Goal: Transaction & Acquisition: Purchase product/service

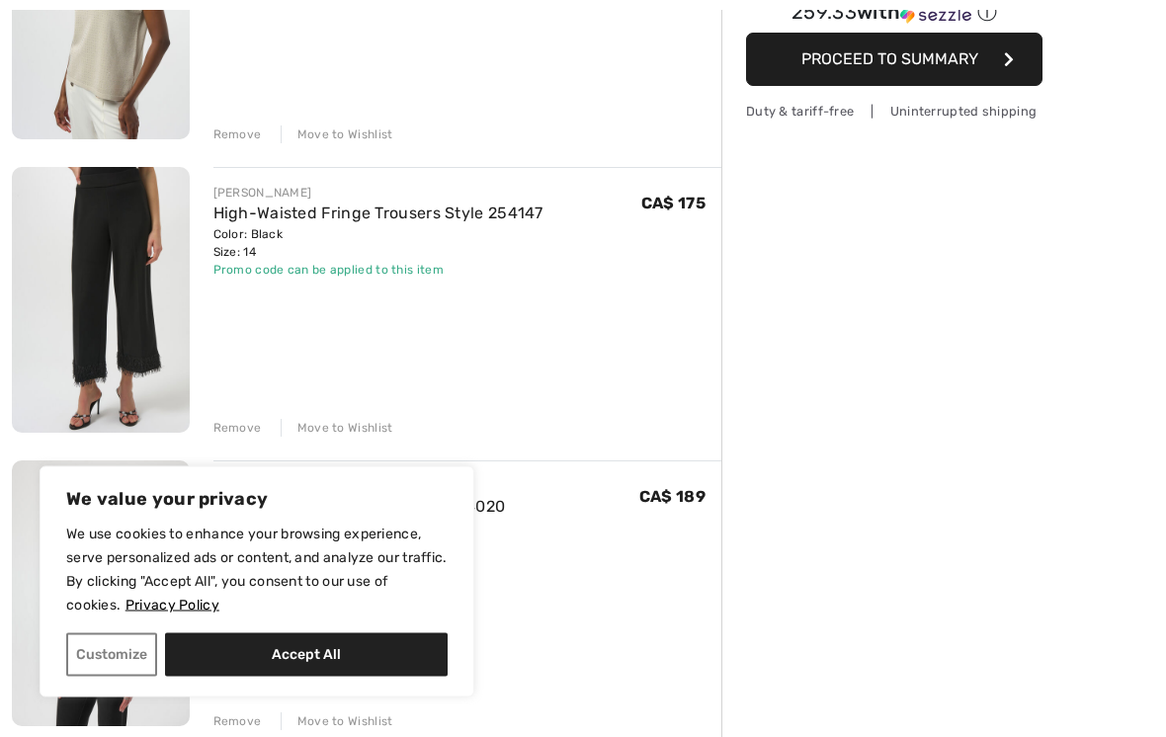
scroll to position [390, 0]
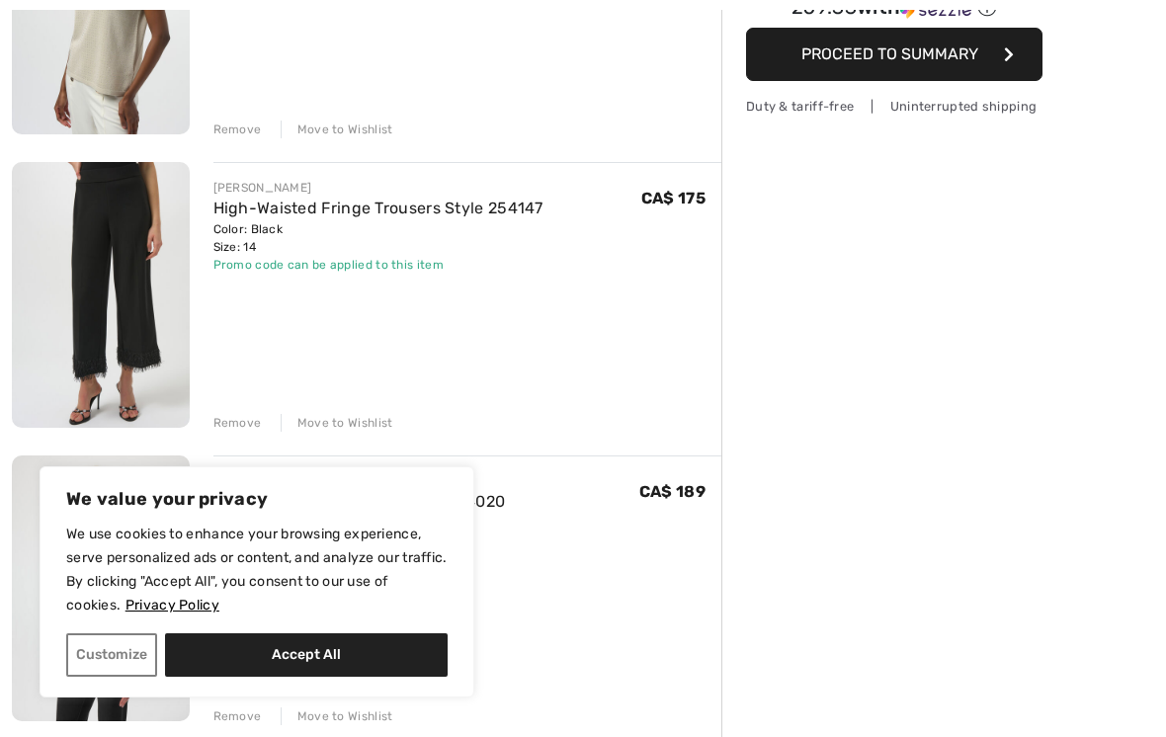
click at [241, 412] on div "Remove Move to Wishlist" at bounding box center [467, 421] width 509 height 22
click at [242, 426] on div "Remove" at bounding box center [237, 423] width 48 height 18
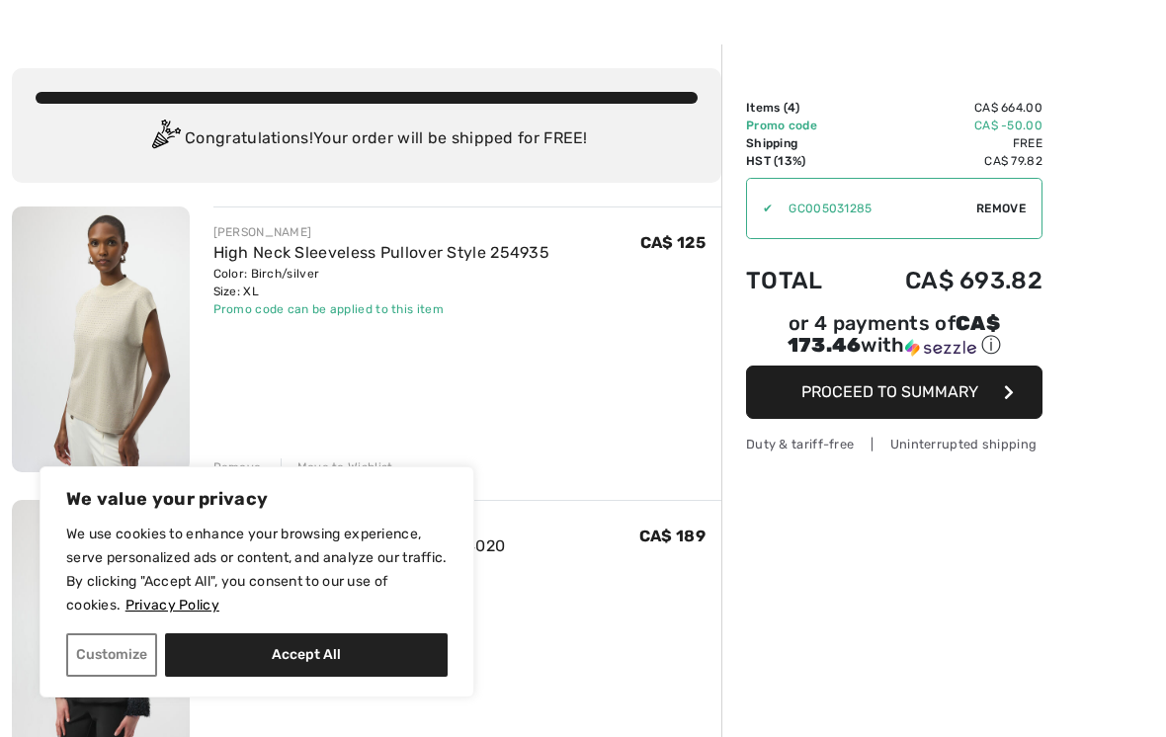
scroll to position [0, 0]
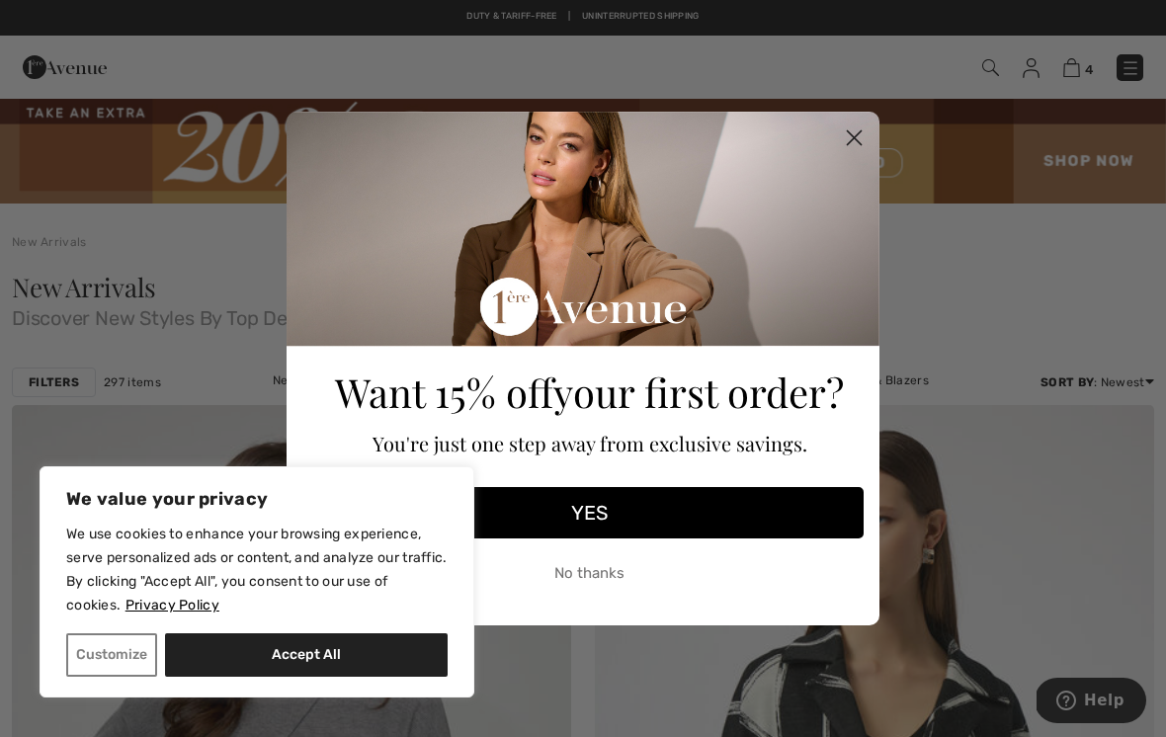
click at [844, 135] on circle "Close dialog" at bounding box center [854, 138] width 33 height 33
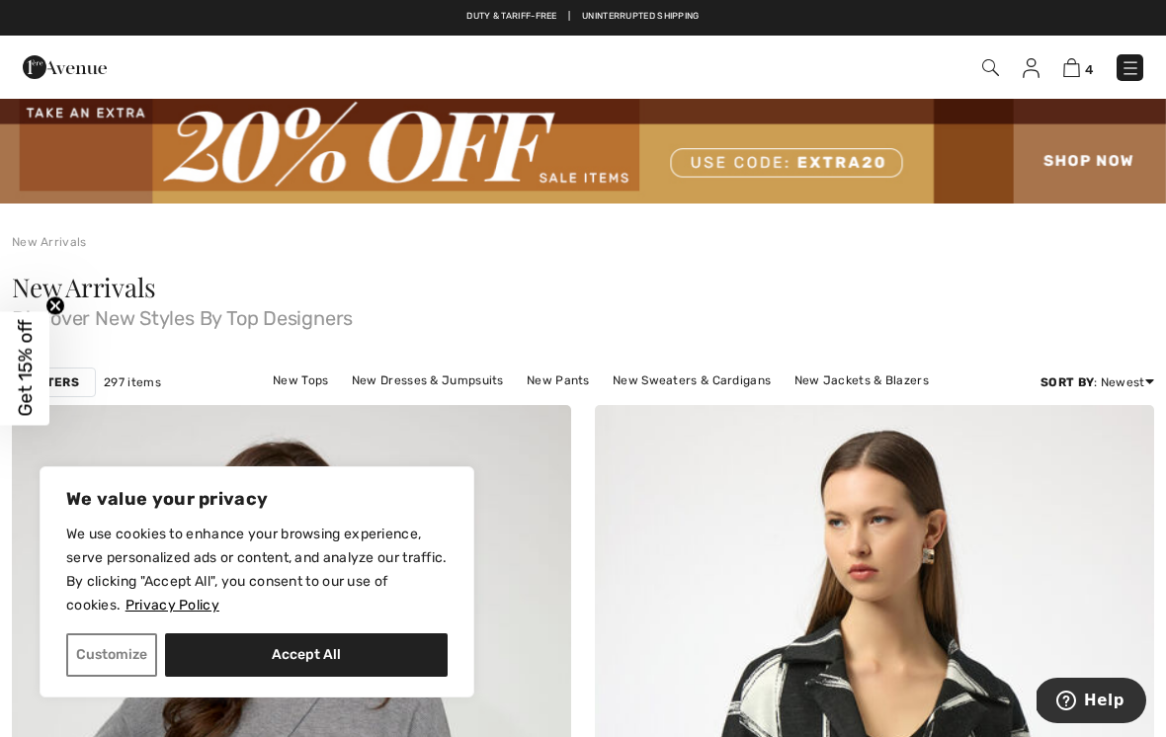
click at [315, 644] on button "Accept All" at bounding box center [306, 654] width 283 height 43
checkbox input "true"
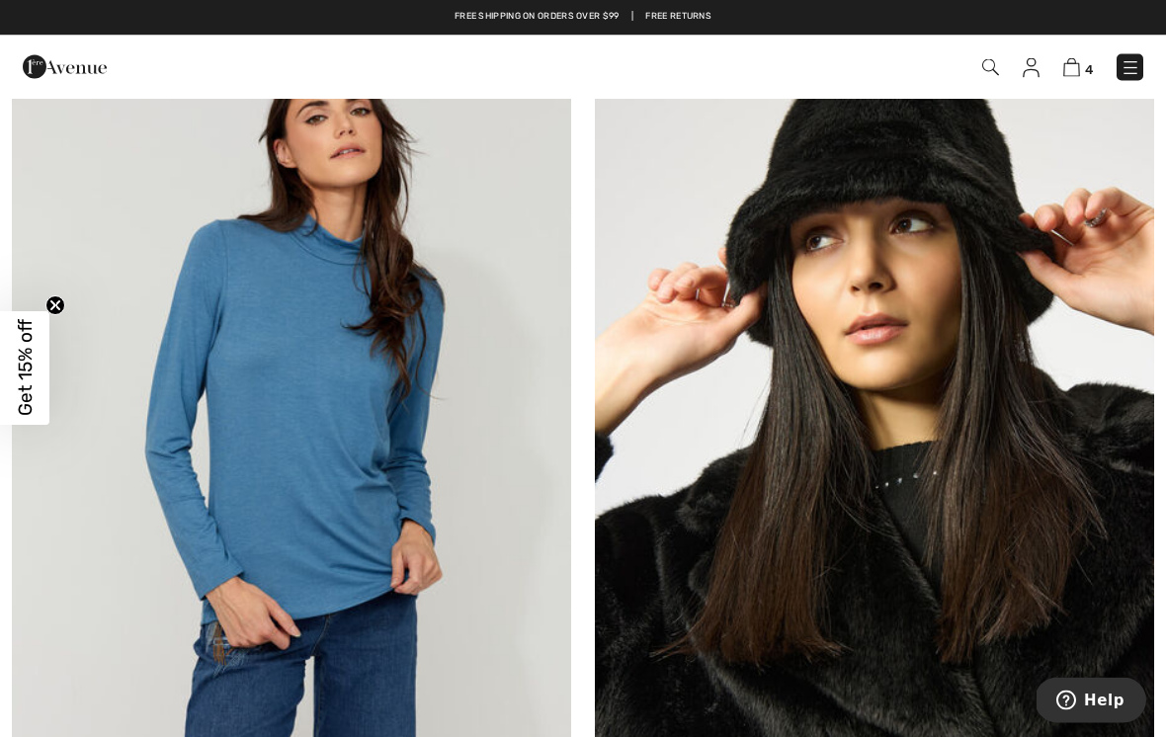
scroll to position [7041, 0]
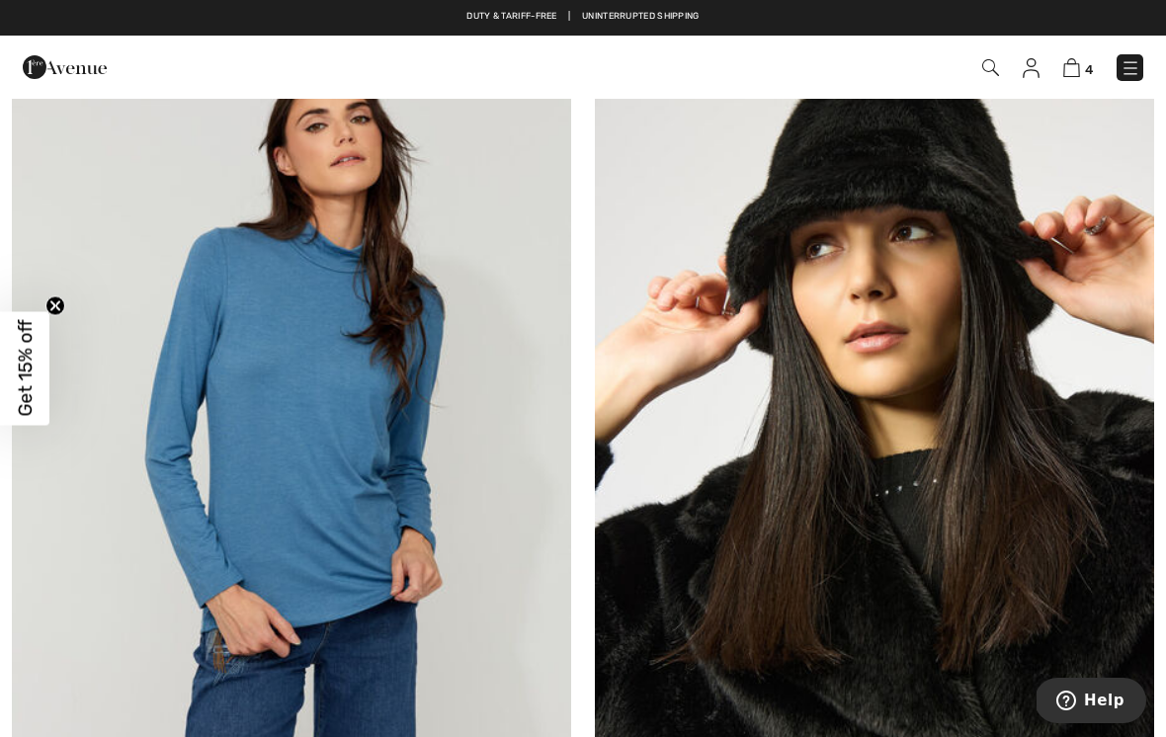
click at [941, 440] on img at bounding box center [874, 446] width 559 height 839
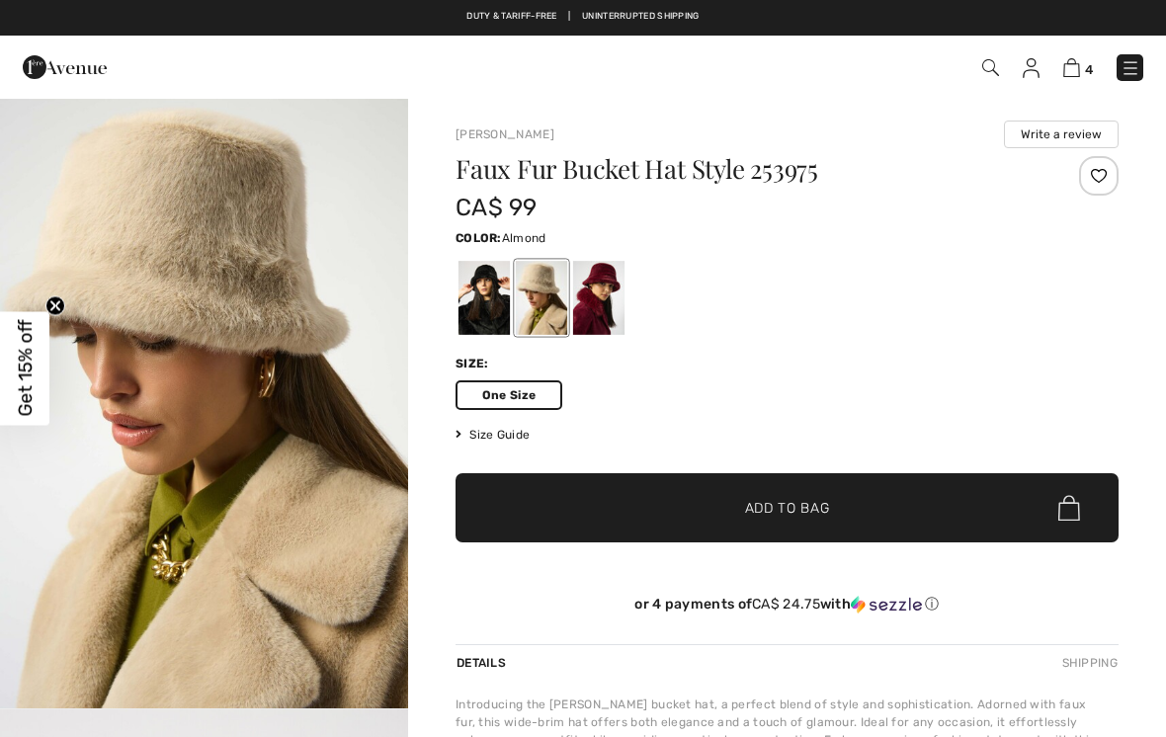
checkbox input "true"
click at [469, 299] on div at bounding box center [483, 298] width 51 height 74
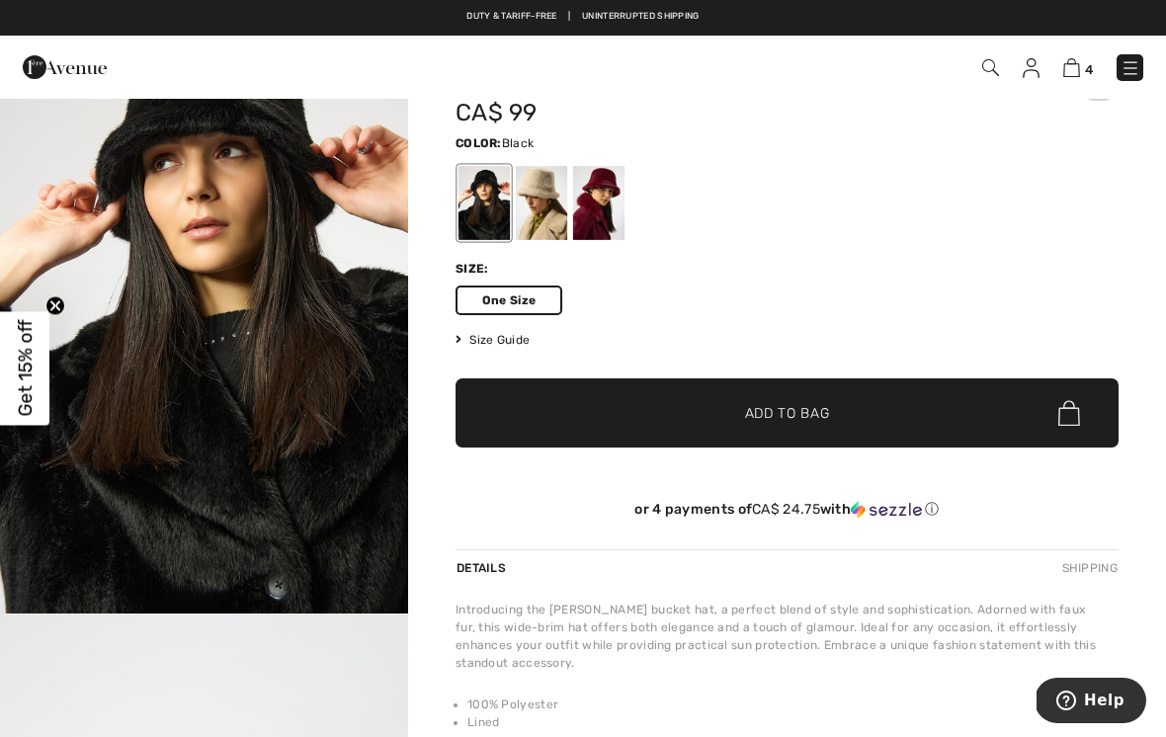
scroll to position [96, 0]
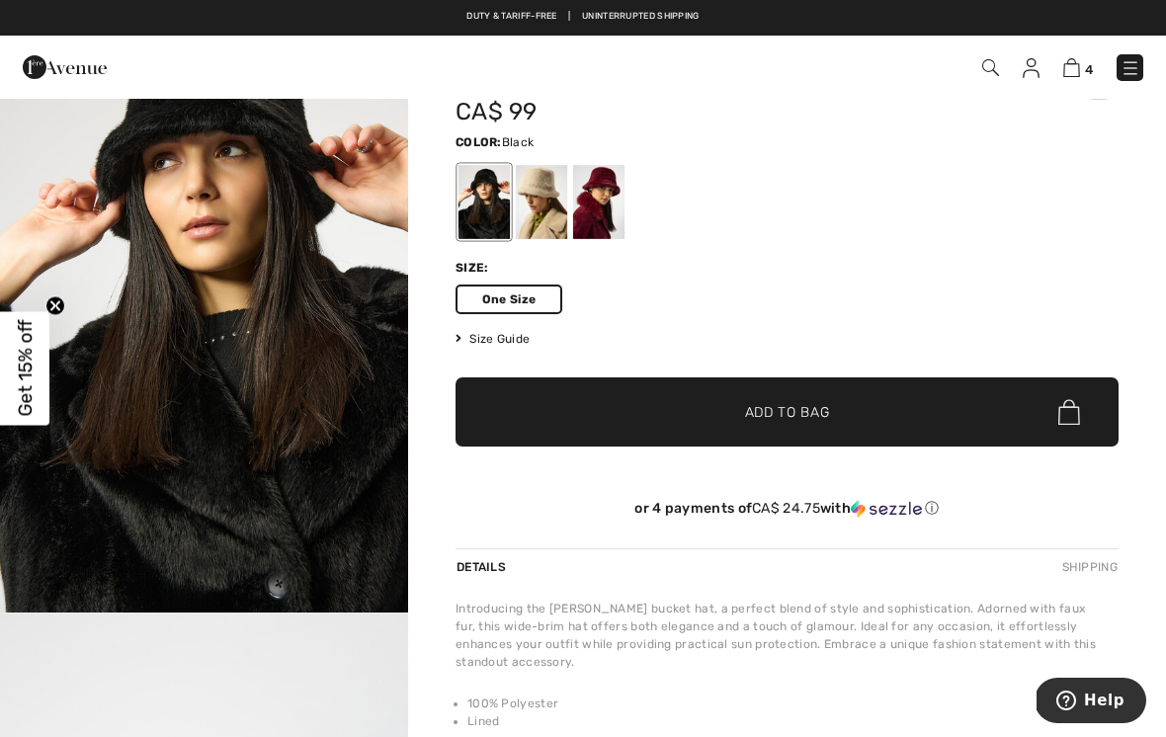
click at [956, 407] on span "✔ Added to Bag Add to Bag" at bounding box center [786, 411] width 663 height 69
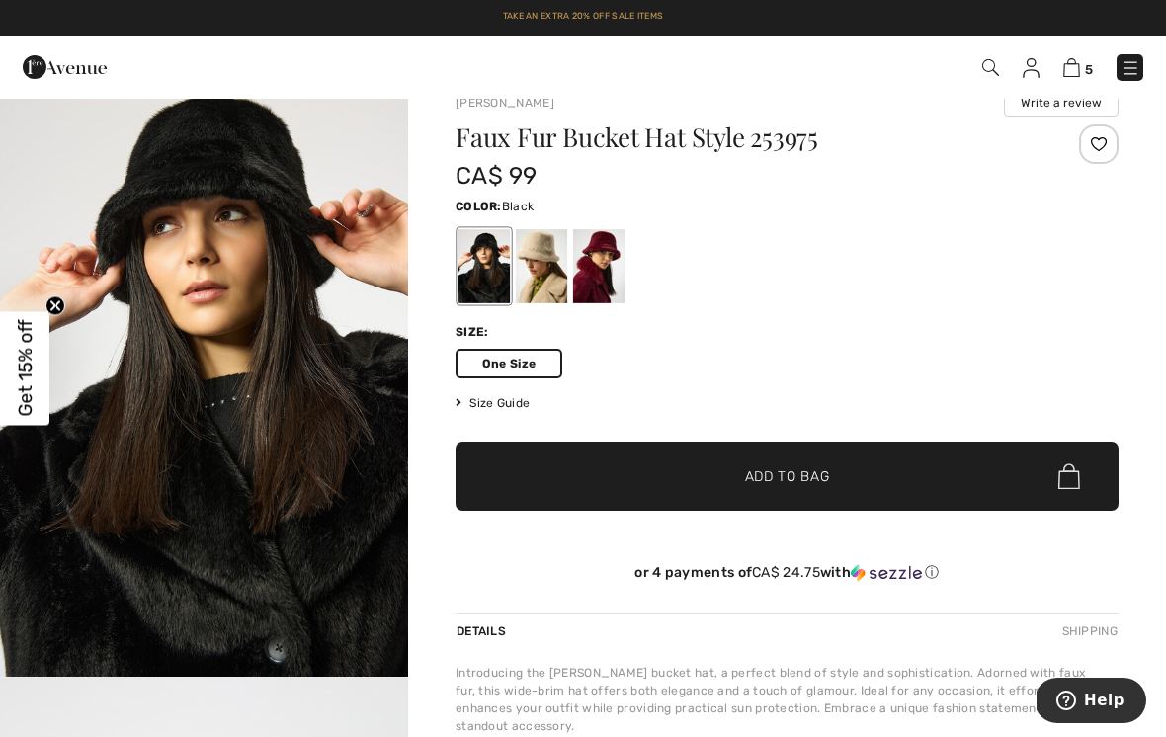
scroll to position [0, 0]
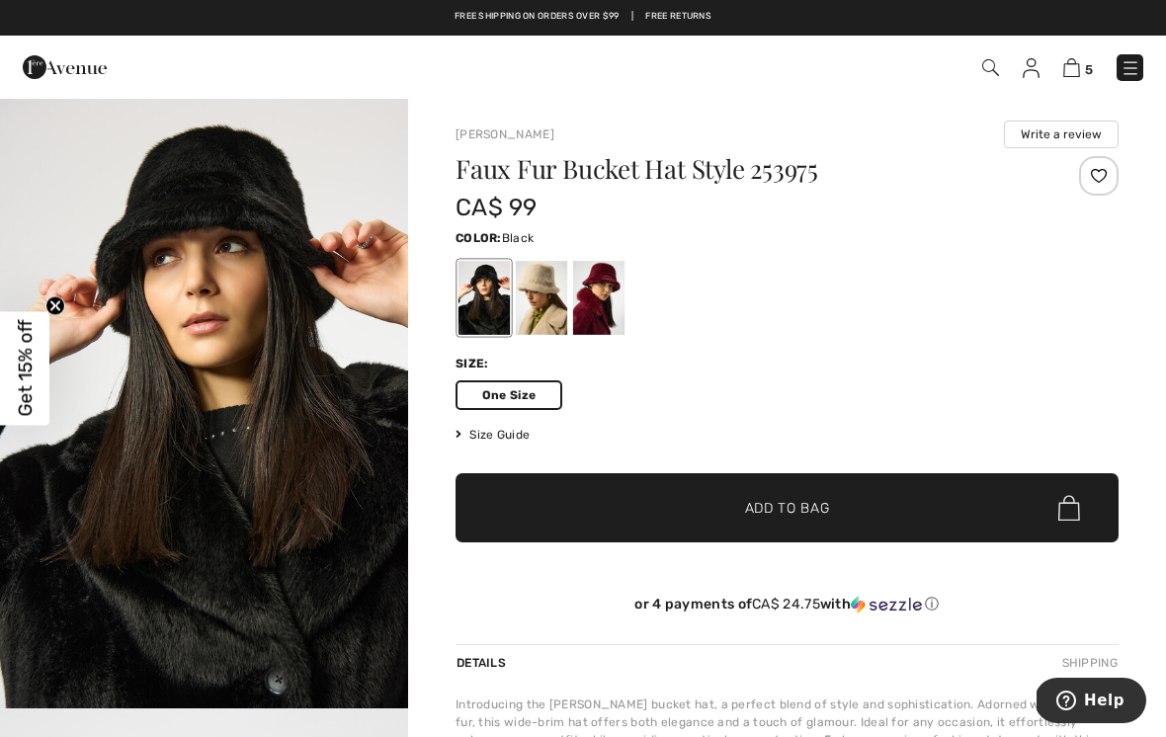
click at [1039, 58] on img at bounding box center [1030, 68] width 17 height 20
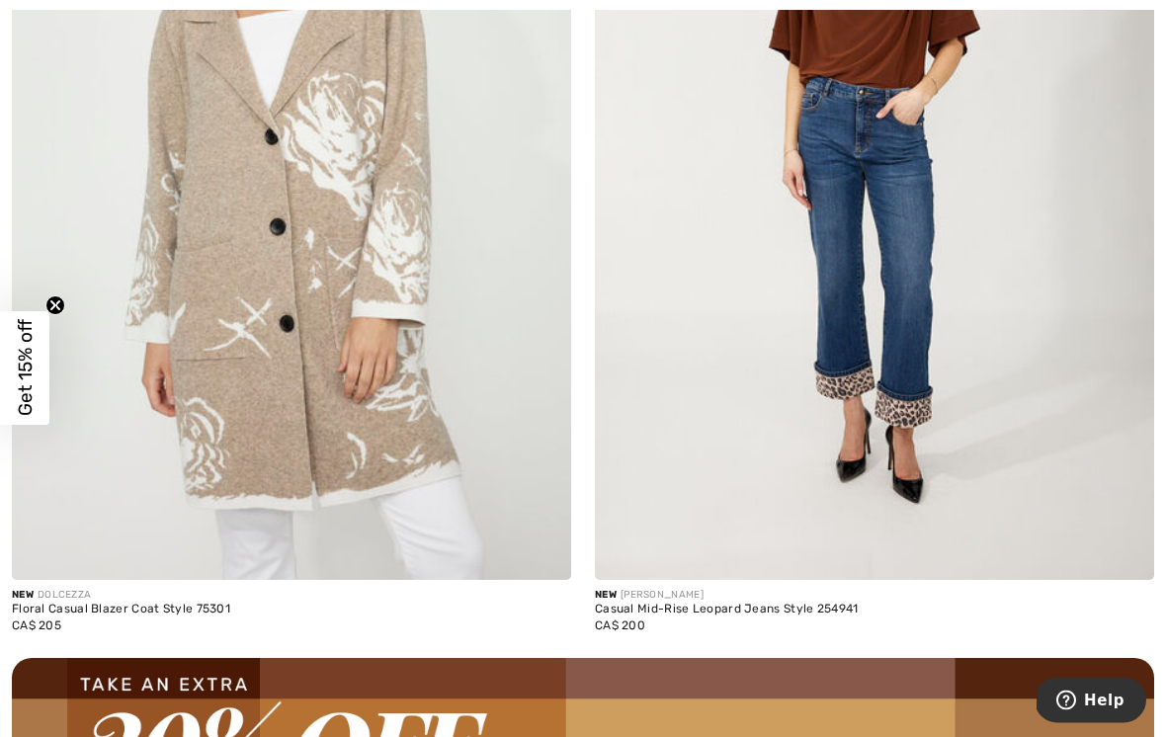
scroll to position [11098, 0]
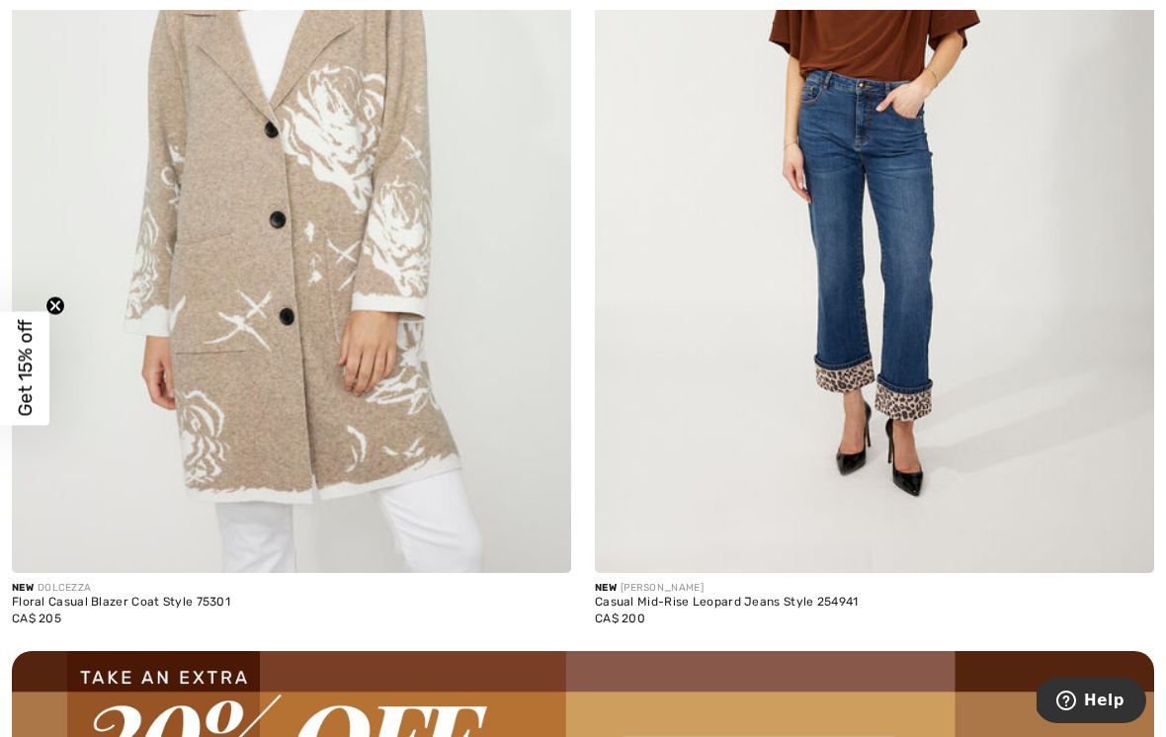
click at [905, 298] on img at bounding box center [874, 153] width 559 height 839
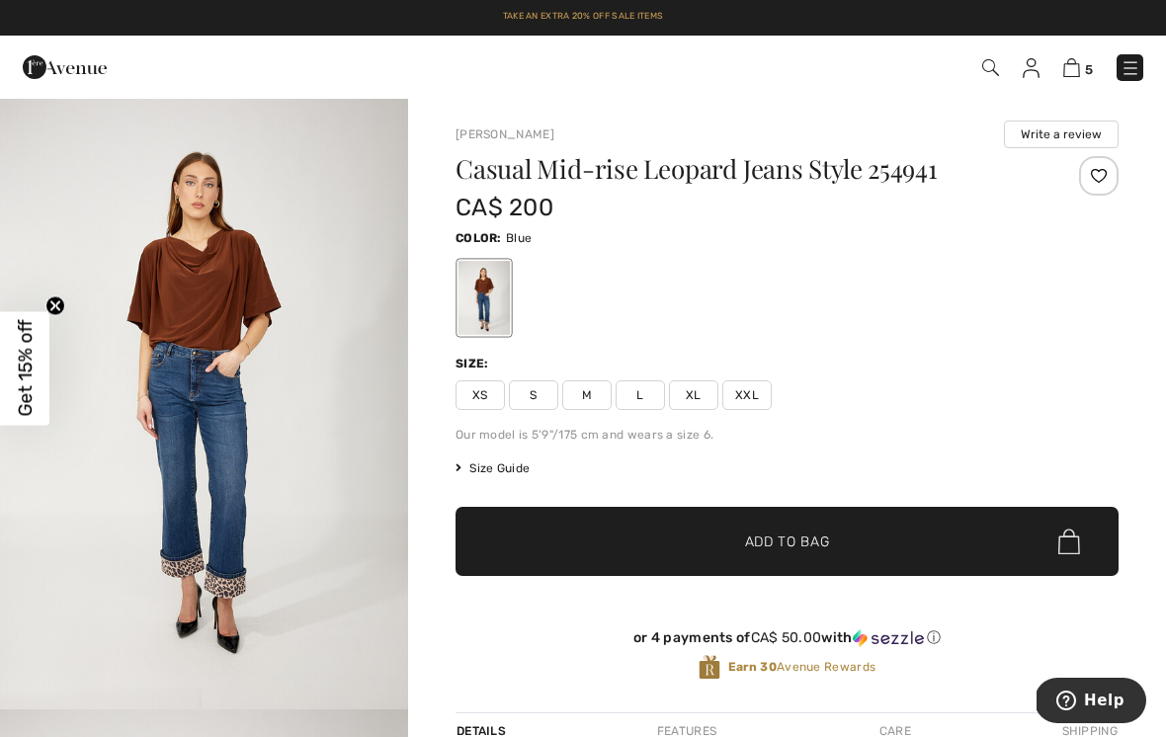
click at [701, 395] on span "XL" at bounding box center [693, 395] width 49 height 30
click at [934, 536] on span "✔ Added to Bag Add to Bag" at bounding box center [786, 541] width 663 height 69
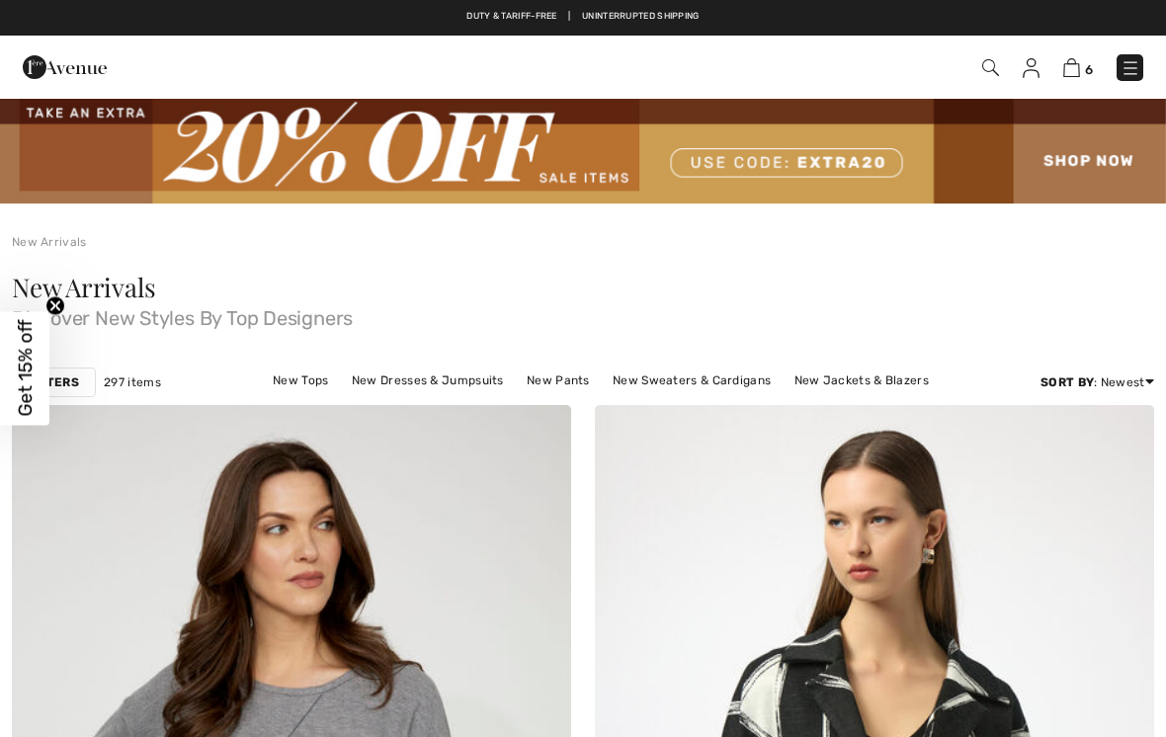
checkbox input "true"
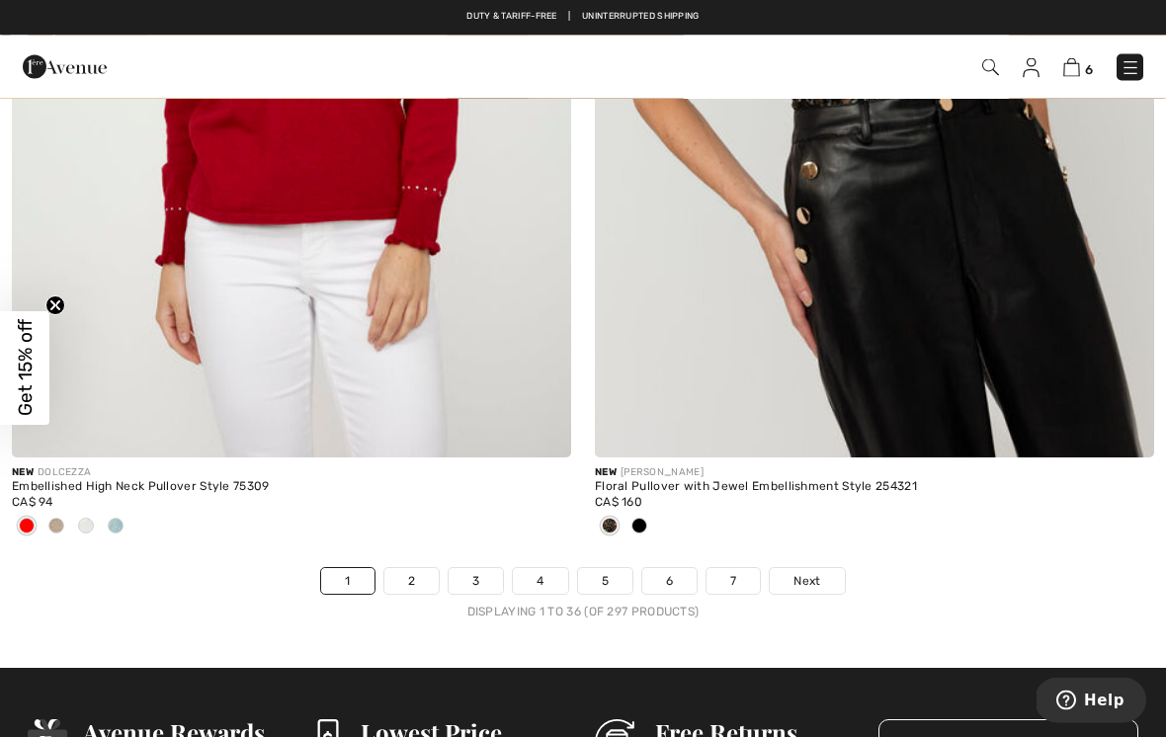
scroll to position [17064, 0]
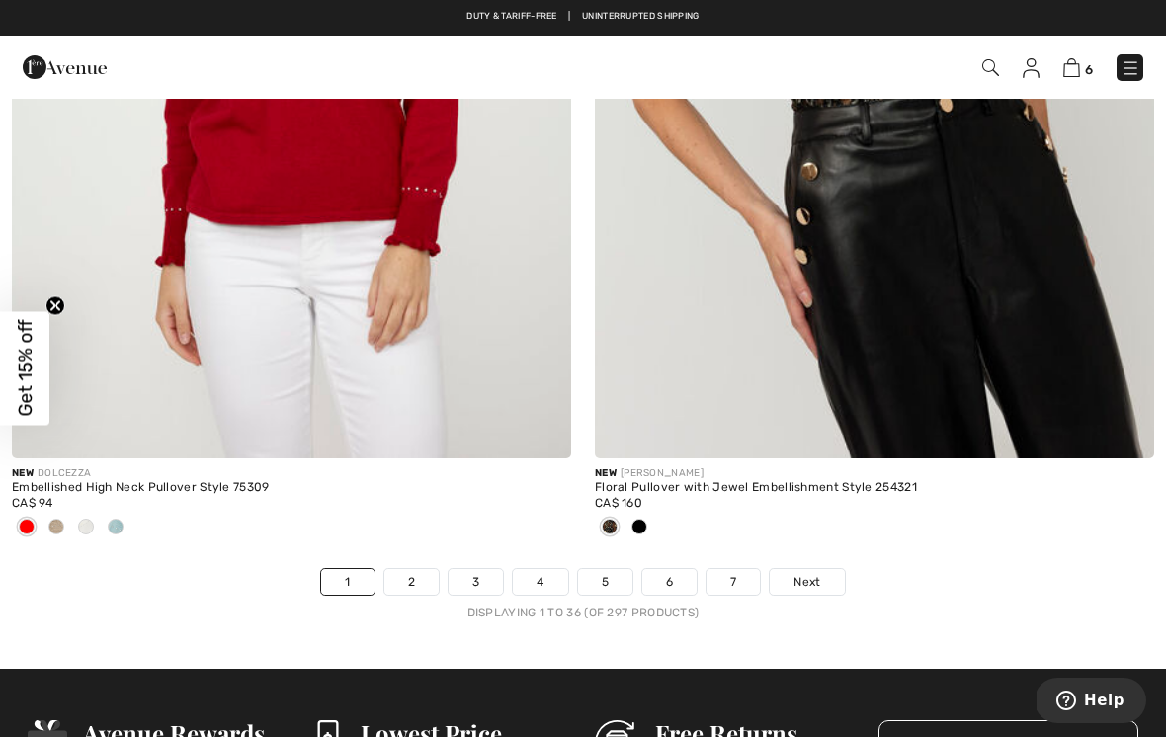
click at [428, 575] on link "2" at bounding box center [411, 582] width 54 height 26
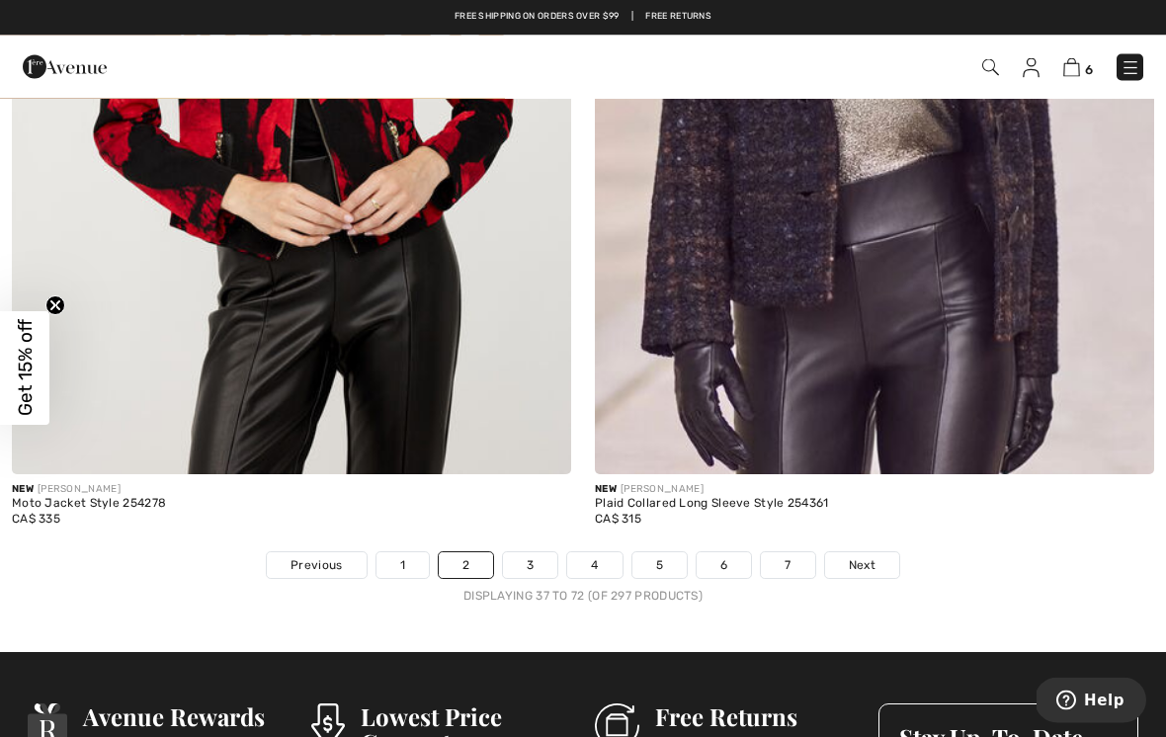
scroll to position [16950, 0]
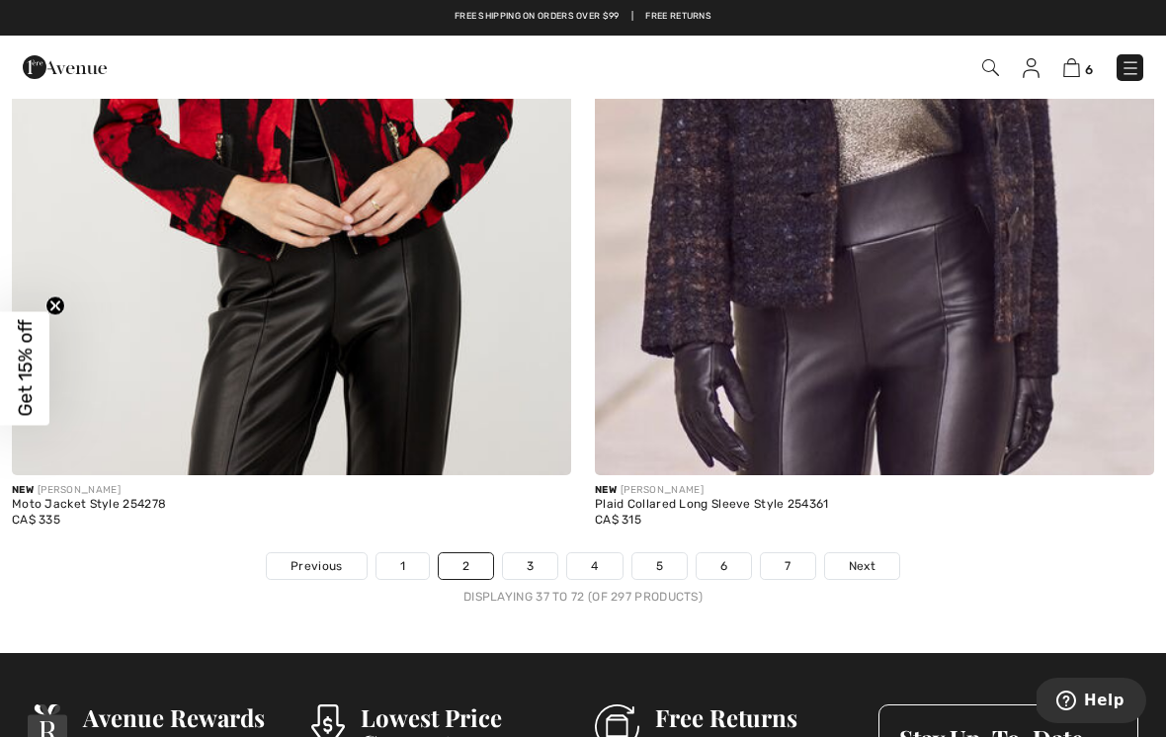
click at [533, 553] on link "3" at bounding box center [530, 566] width 54 height 26
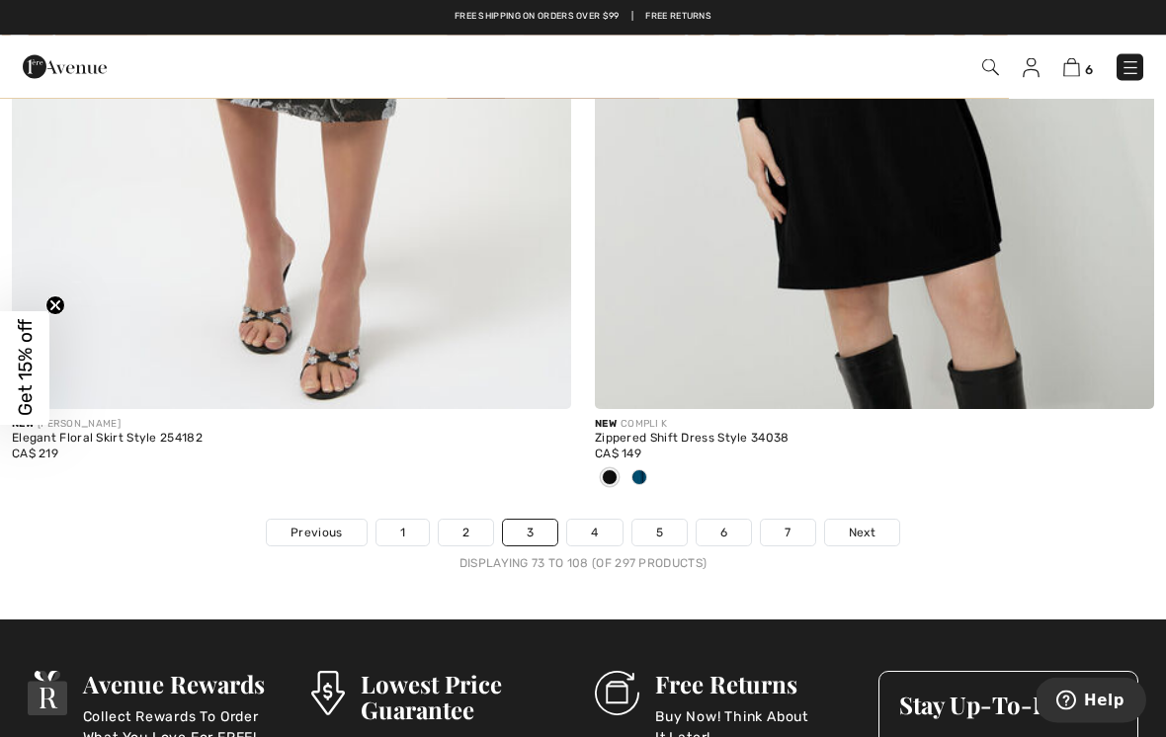
scroll to position [17243, 0]
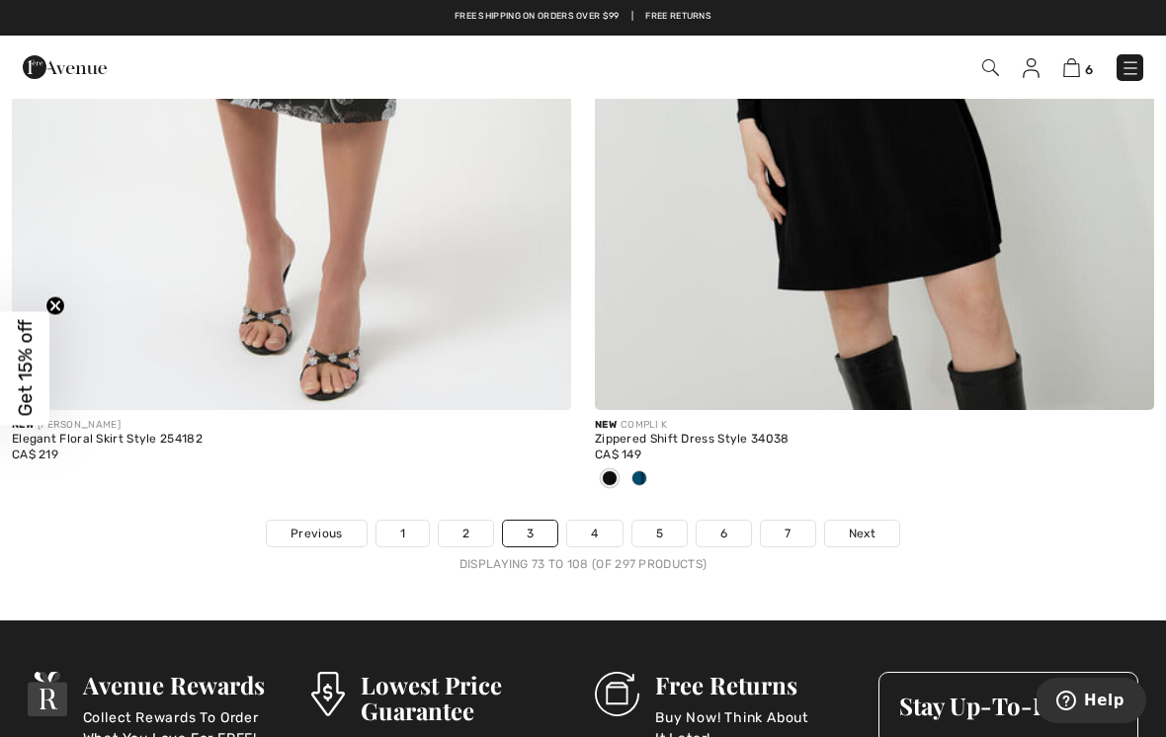
click at [602, 521] on link "4" at bounding box center [594, 534] width 54 height 26
click at [593, 521] on link "4" at bounding box center [594, 534] width 54 height 26
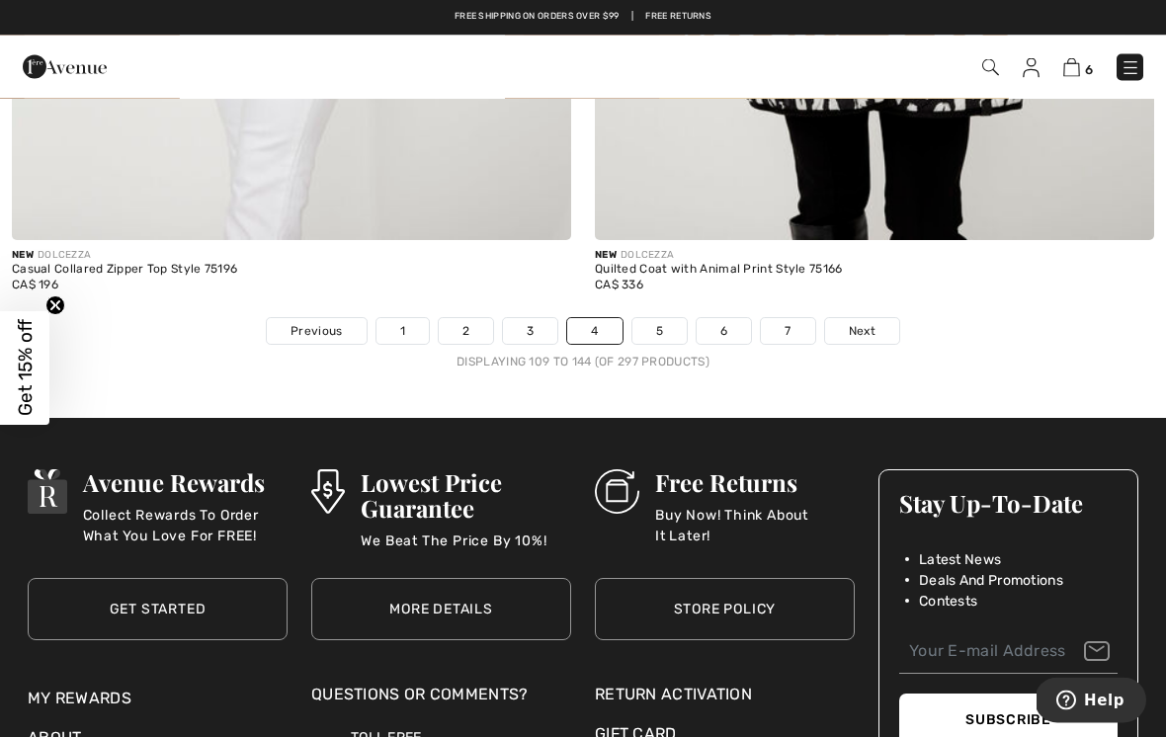
scroll to position [17249, 0]
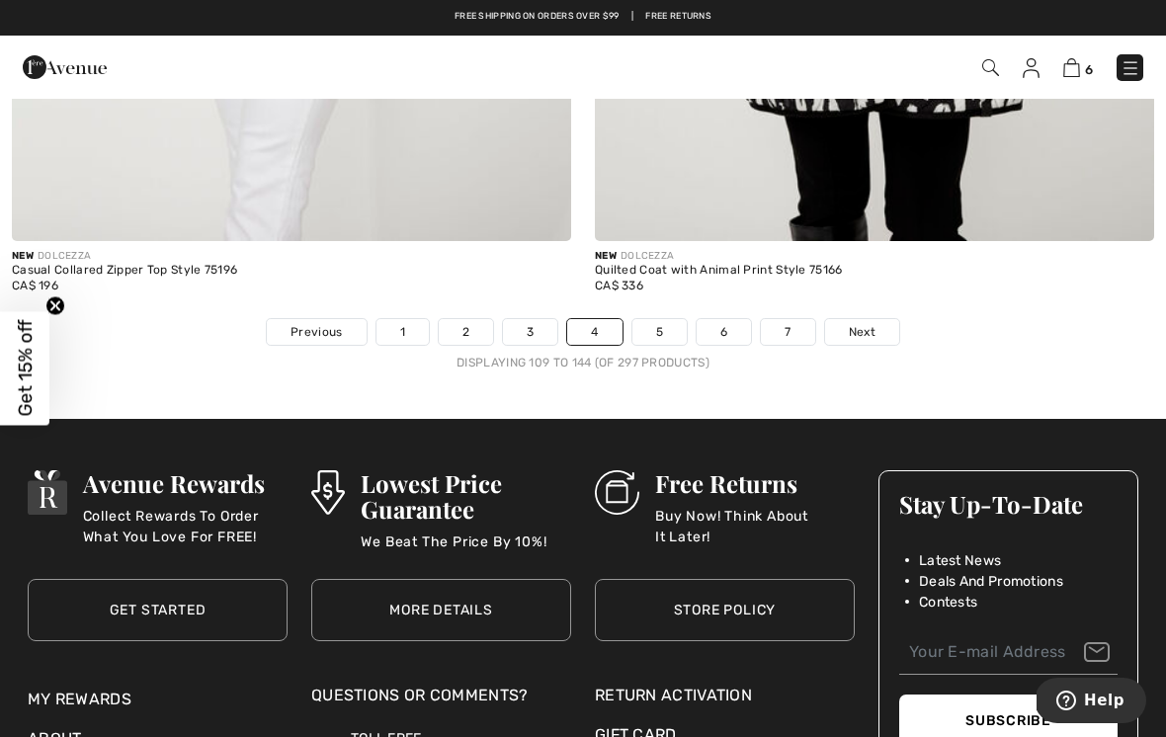
click at [661, 319] on link "5" at bounding box center [659, 332] width 54 height 26
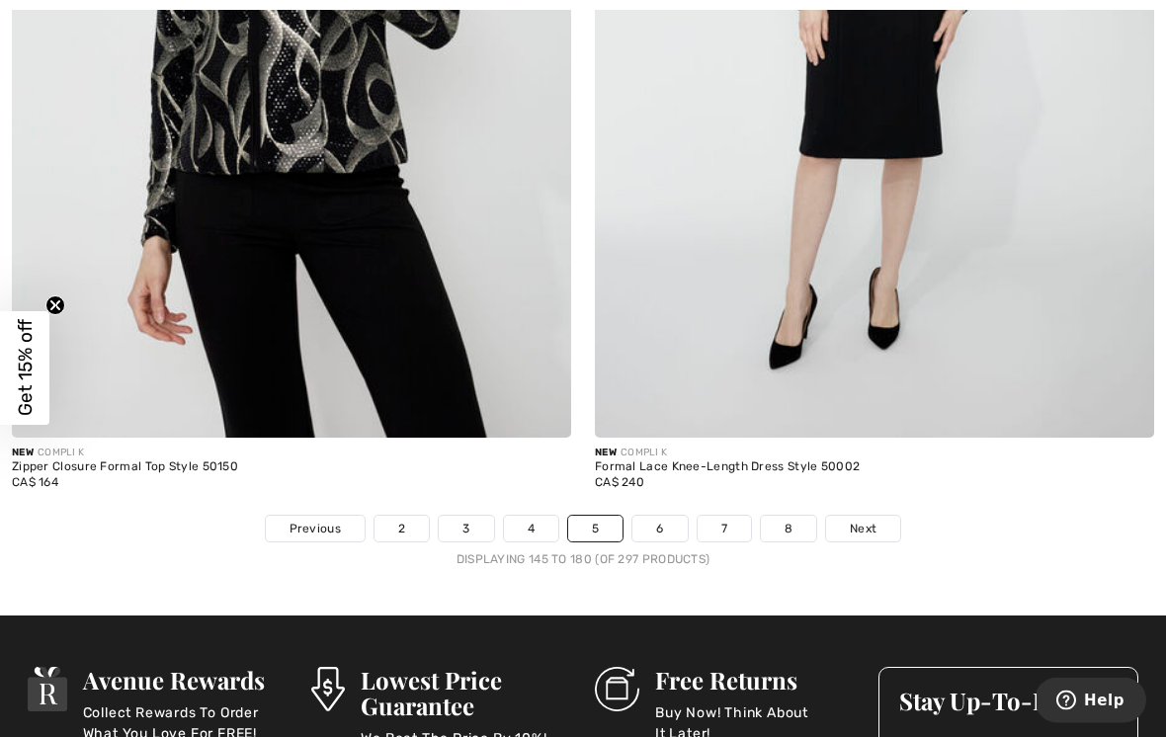
scroll to position [17052, 0]
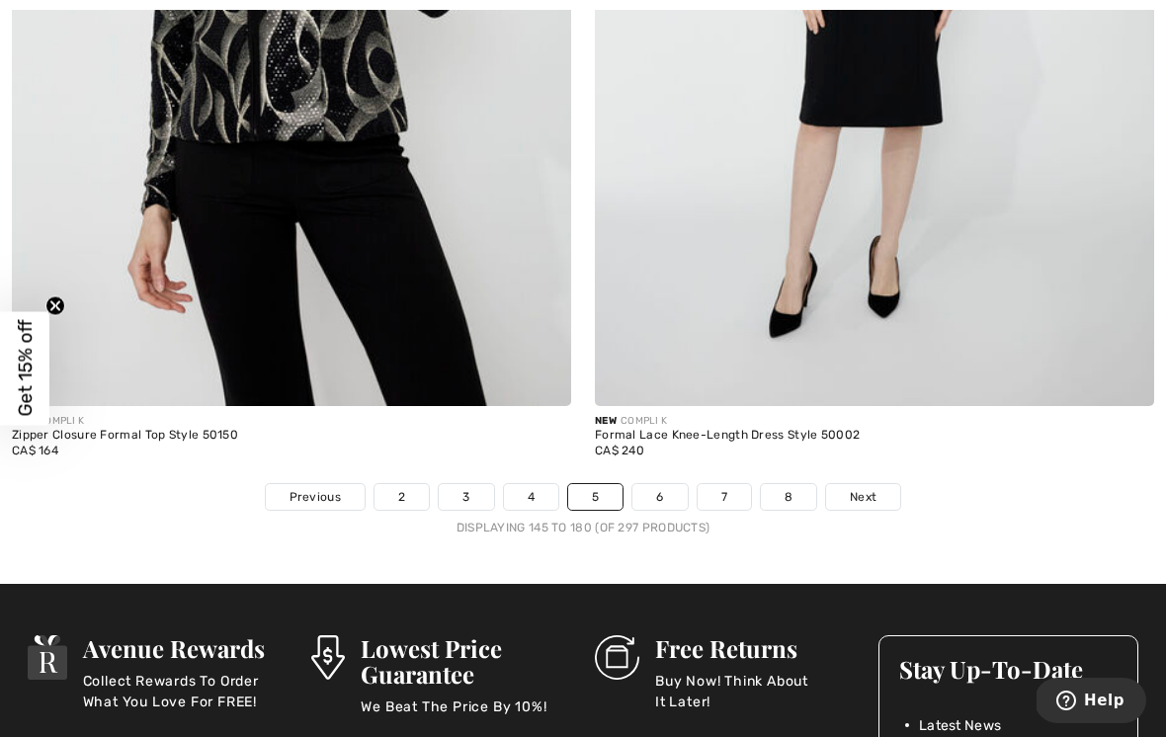
click at [655, 487] on link "6" at bounding box center [659, 497] width 54 height 26
click at [667, 484] on link "6" at bounding box center [659, 497] width 54 height 26
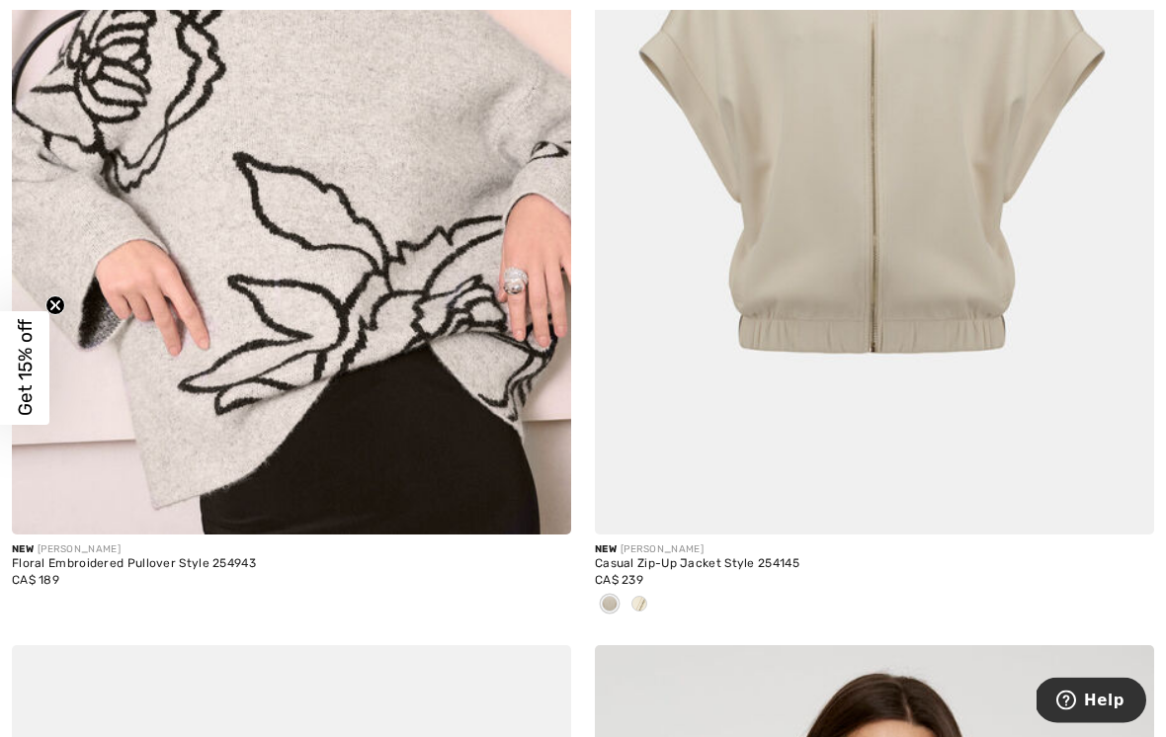
scroll to position [2542, 0]
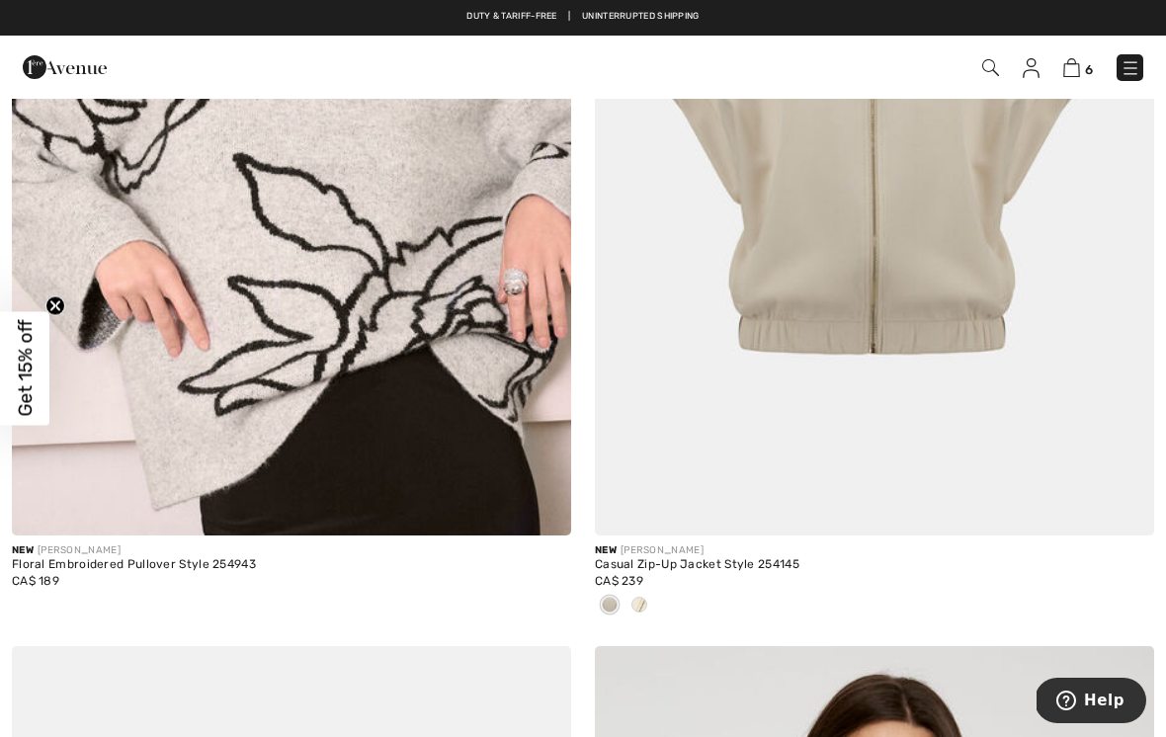
click at [642, 609] on span at bounding box center [639, 605] width 16 height 16
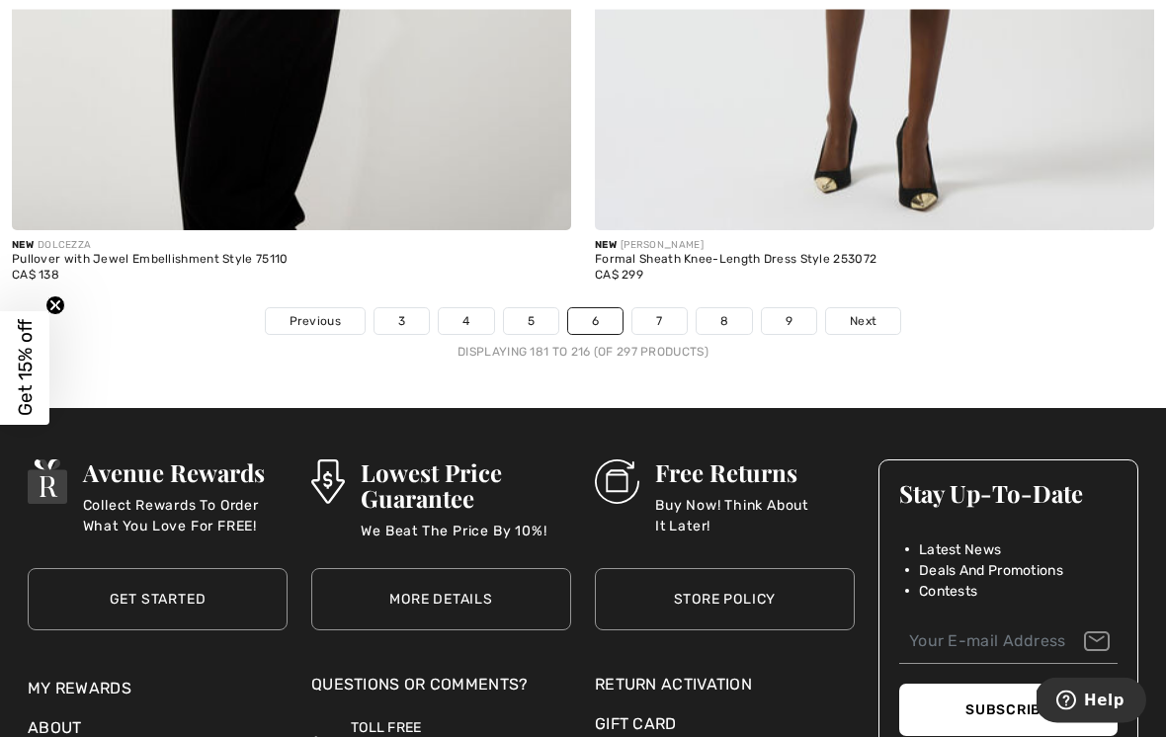
scroll to position [17097, 0]
click at [667, 311] on link "7" at bounding box center [658, 321] width 53 height 26
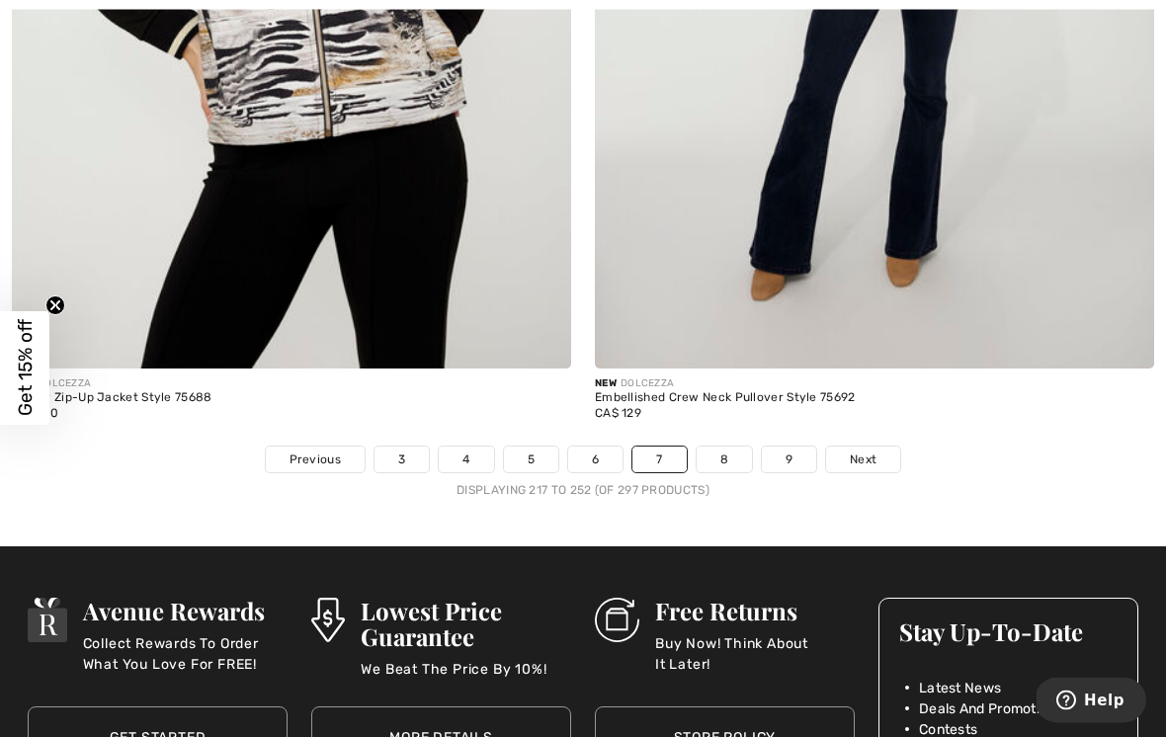
scroll to position [16861, 0]
click at [728, 448] on link "8" at bounding box center [723, 460] width 55 height 26
click at [724, 447] on link "8" at bounding box center [723, 460] width 55 height 26
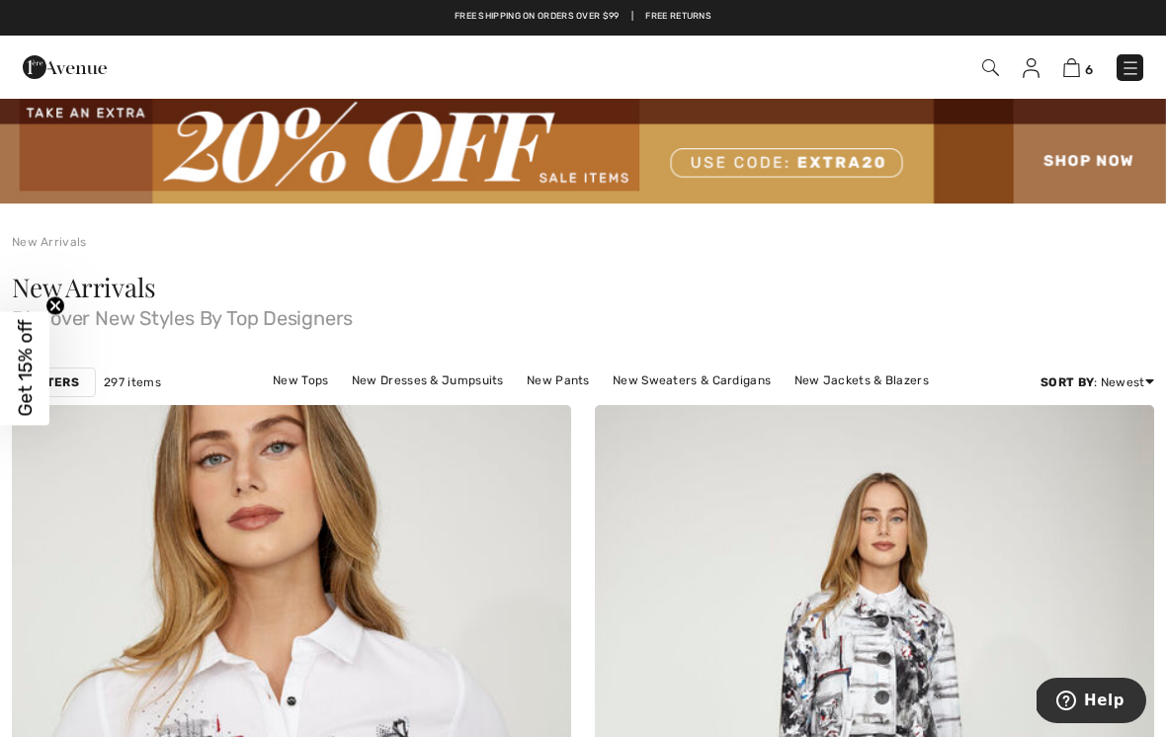
click at [84, 384] on div "Filters" at bounding box center [54, 382] width 84 height 30
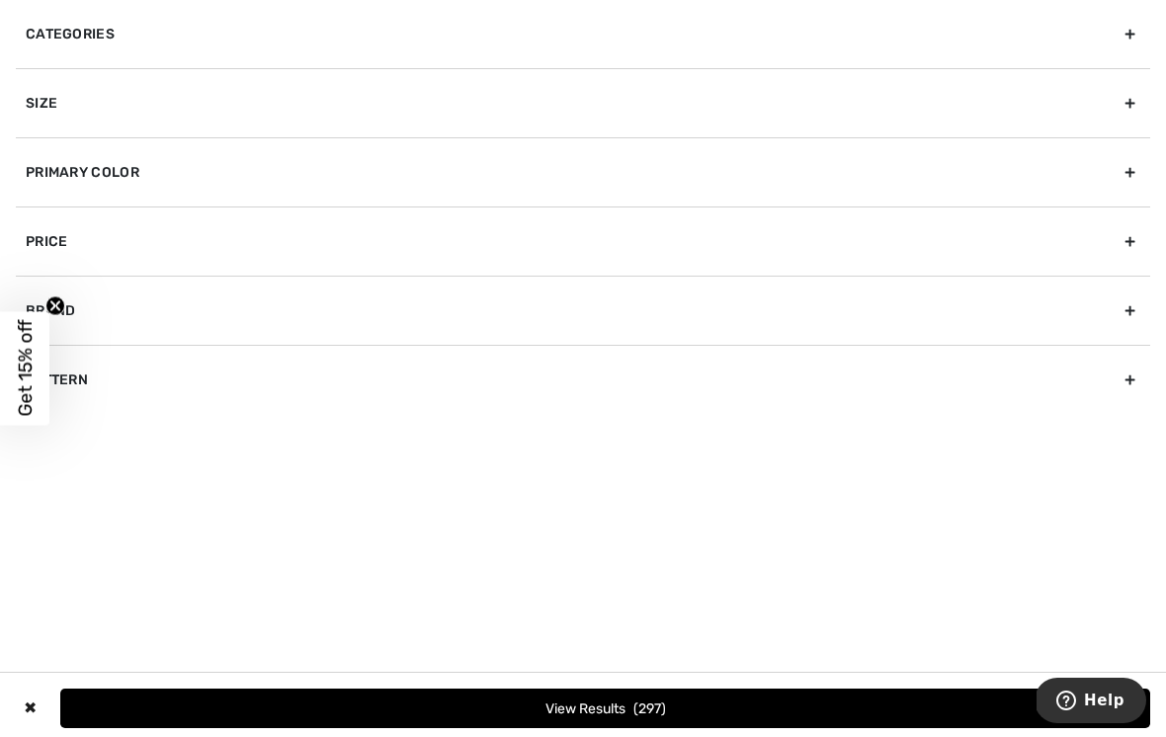
click at [1122, 309] on div "Brand" at bounding box center [583, 310] width 1134 height 69
click at [130, 347] on label "[PERSON_NAME]" at bounding box center [588, 354] width 1124 height 18
click at [41, 347] on input"] "[PERSON_NAME]" at bounding box center [33, 354] width 15 height 15
checkbox input"] "true"
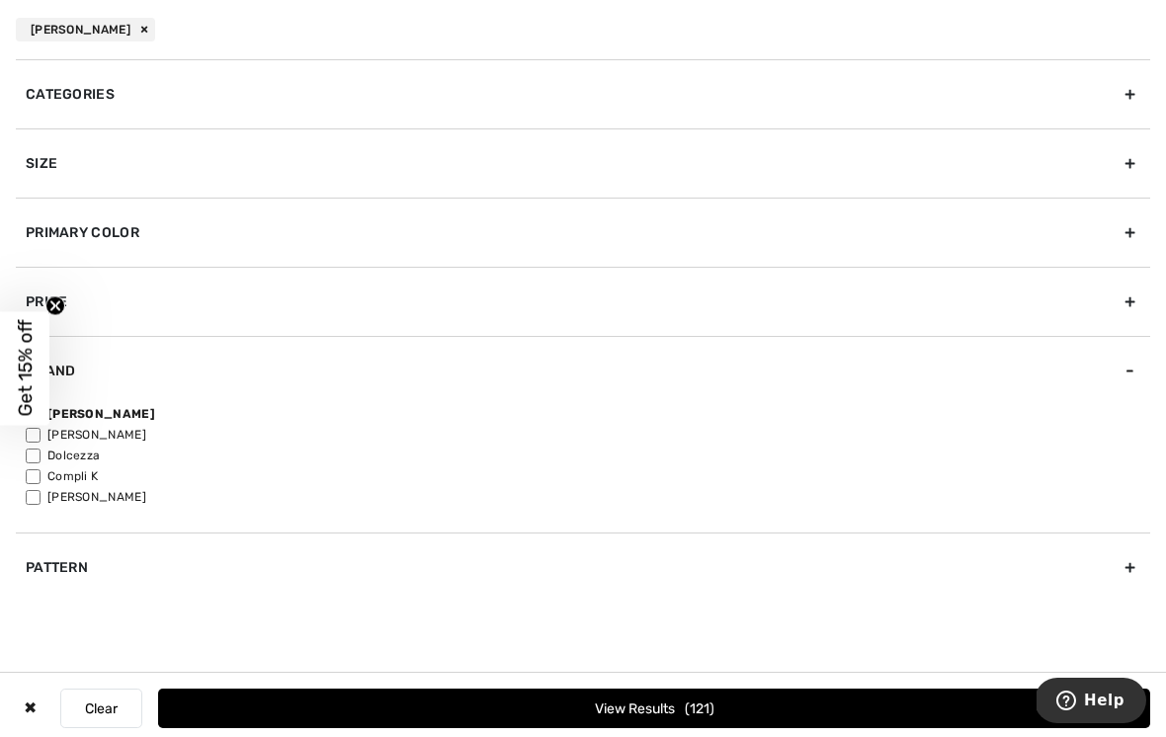
click at [670, 705] on button "View Results 121" at bounding box center [654, 709] width 992 height 40
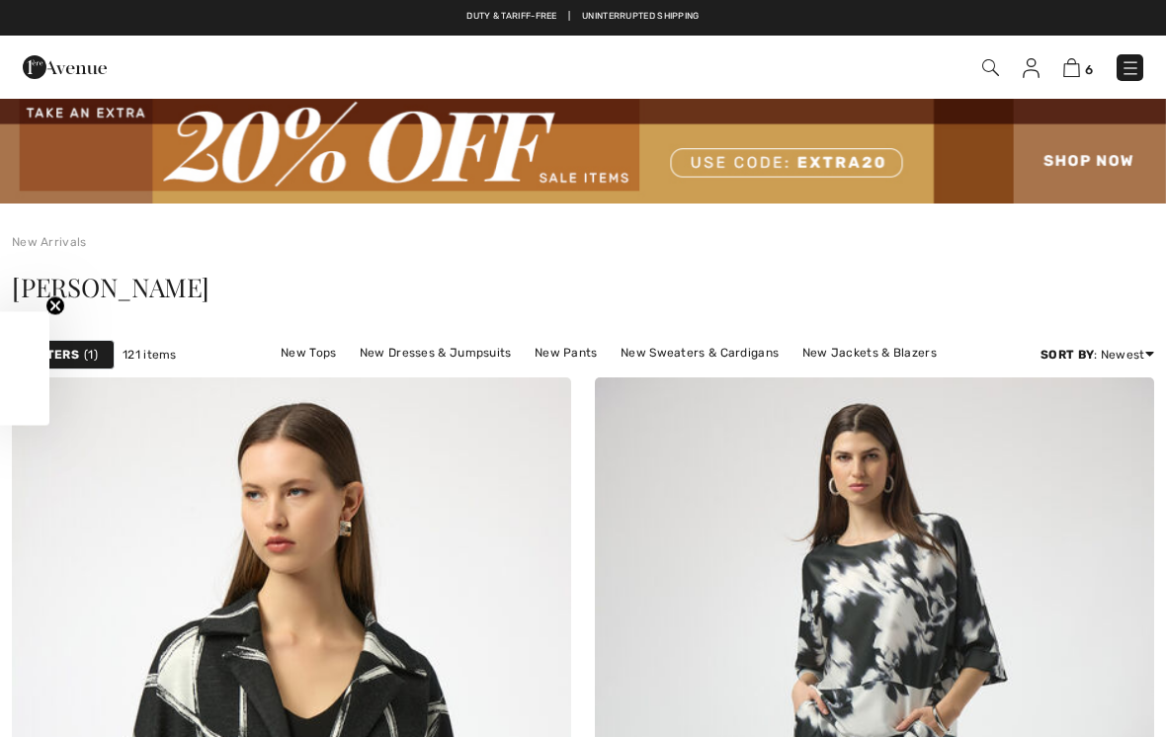
checkbox input "true"
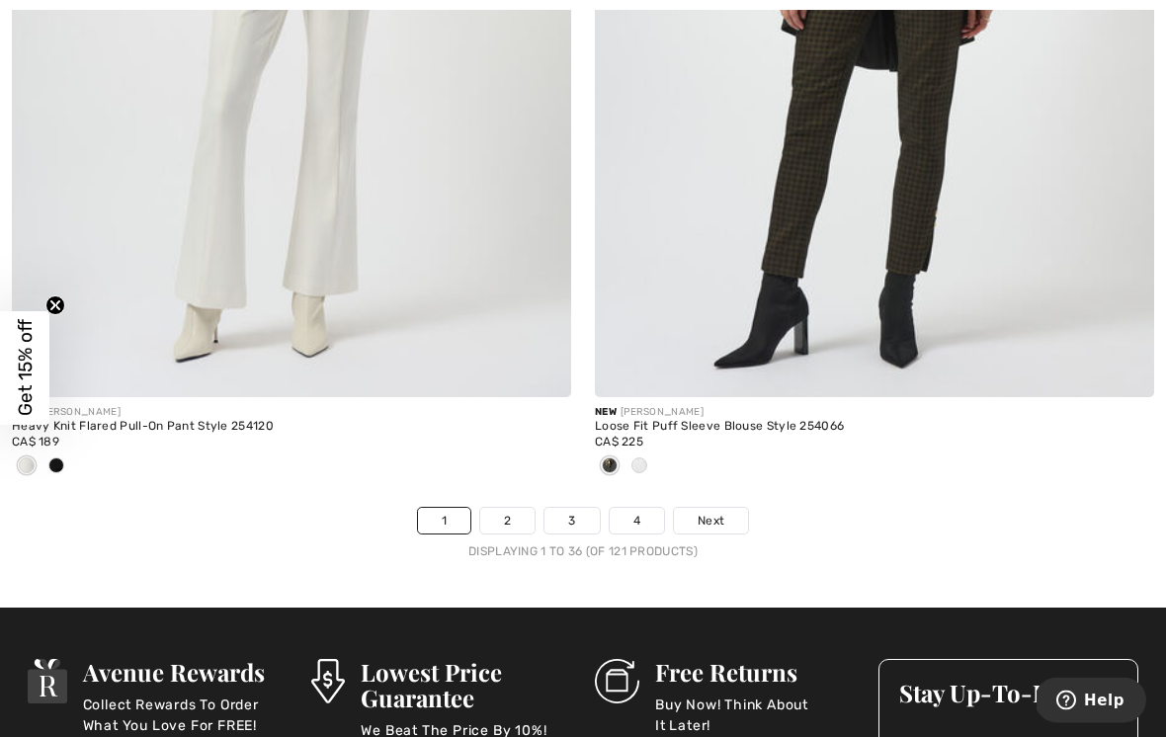
scroll to position [17196, 0]
click at [514, 518] on link "2" at bounding box center [507, 521] width 54 height 26
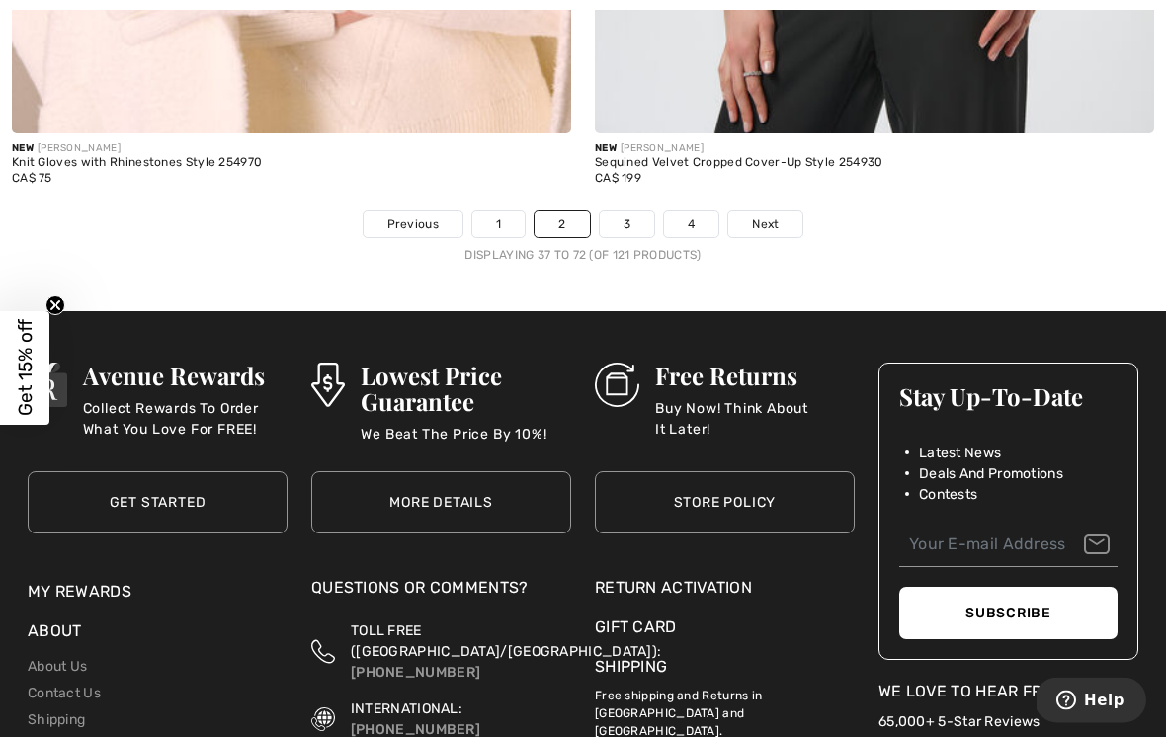
scroll to position [17435, 0]
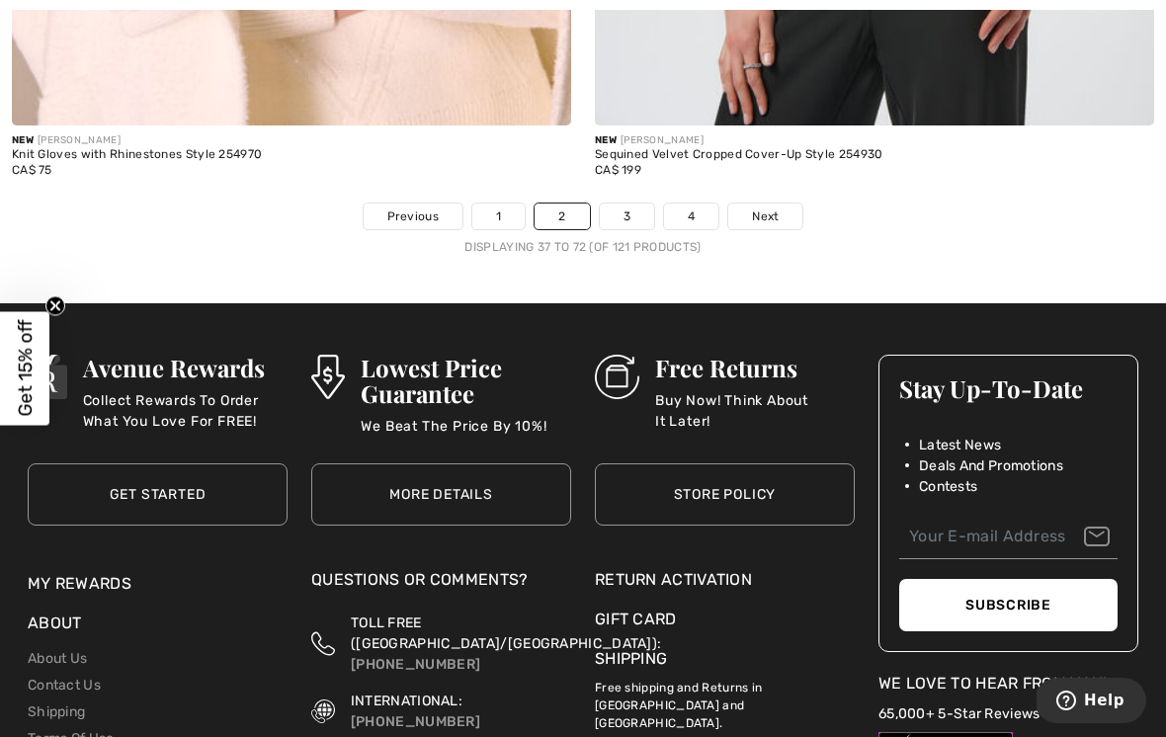
click at [630, 205] on link "3" at bounding box center [627, 216] width 54 height 26
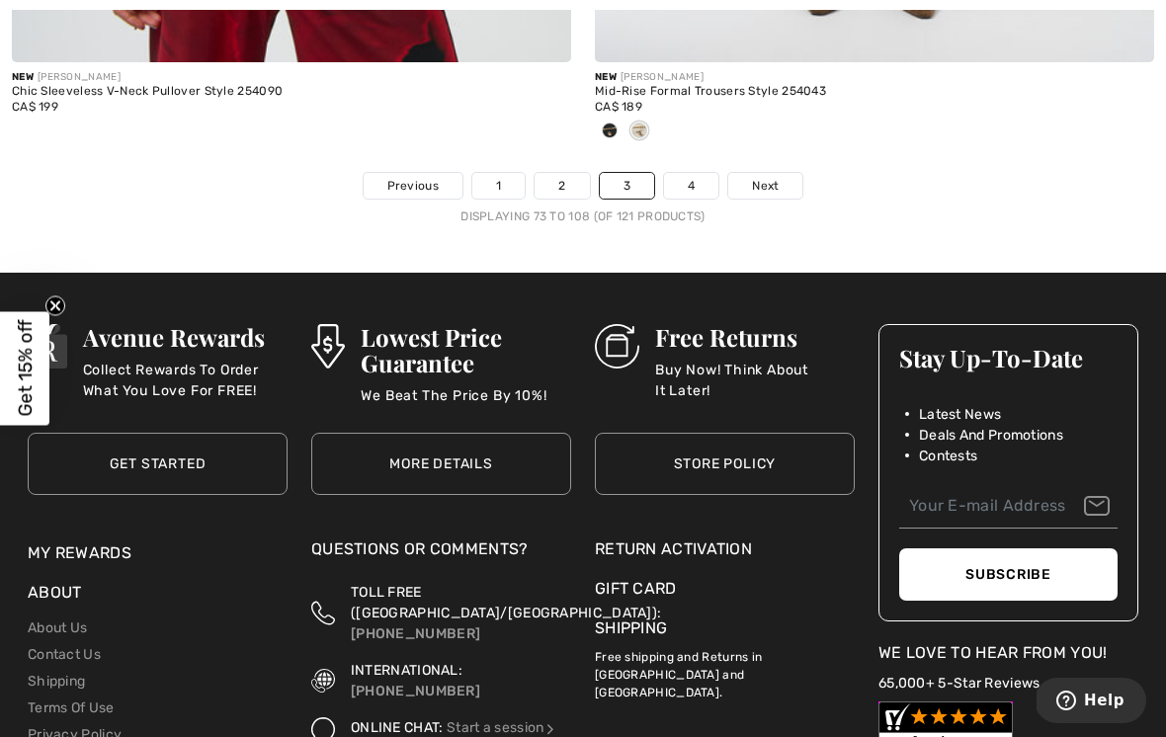
scroll to position [17371, 0]
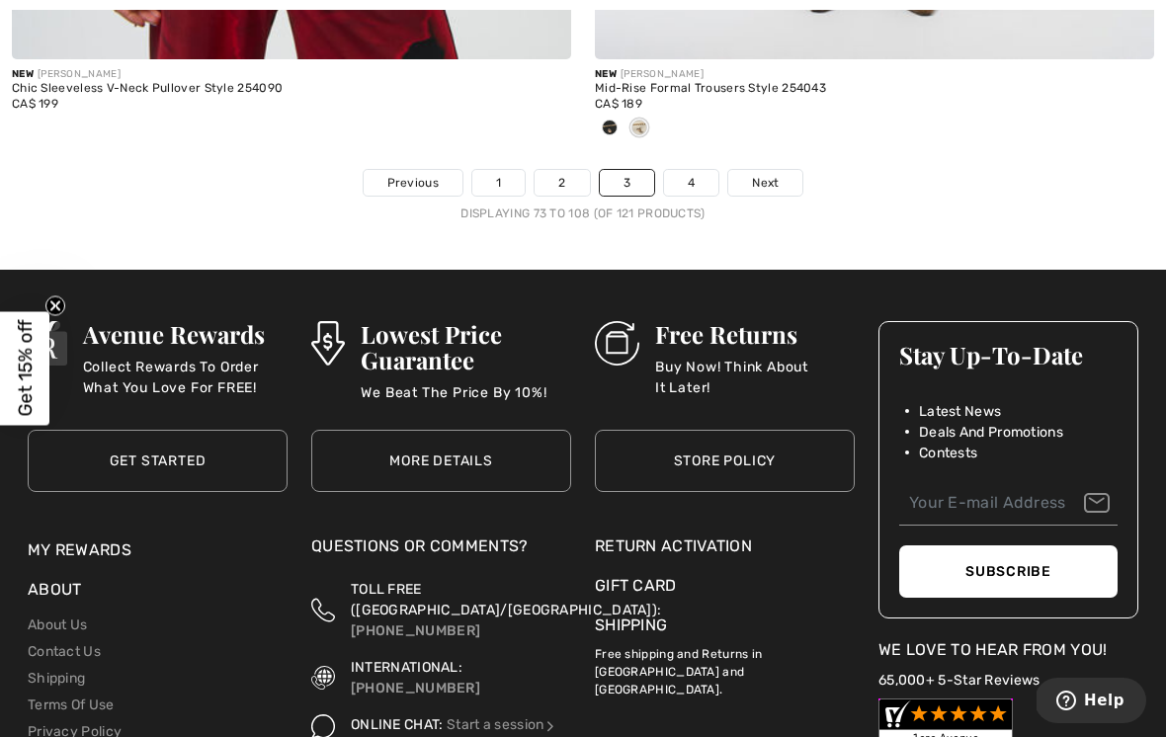
click at [693, 170] on link "4" at bounding box center [691, 183] width 54 height 26
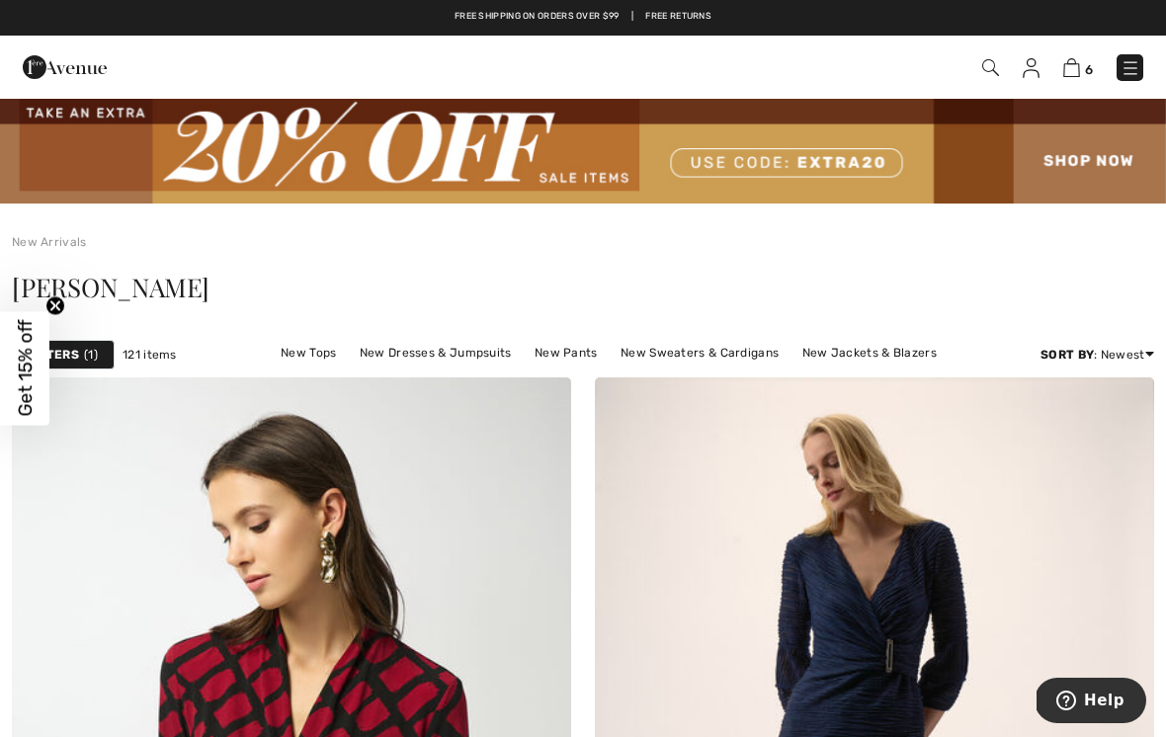
click at [274, 349] on link "New Tops" at bounding box center [308, 353] width 75 height 26
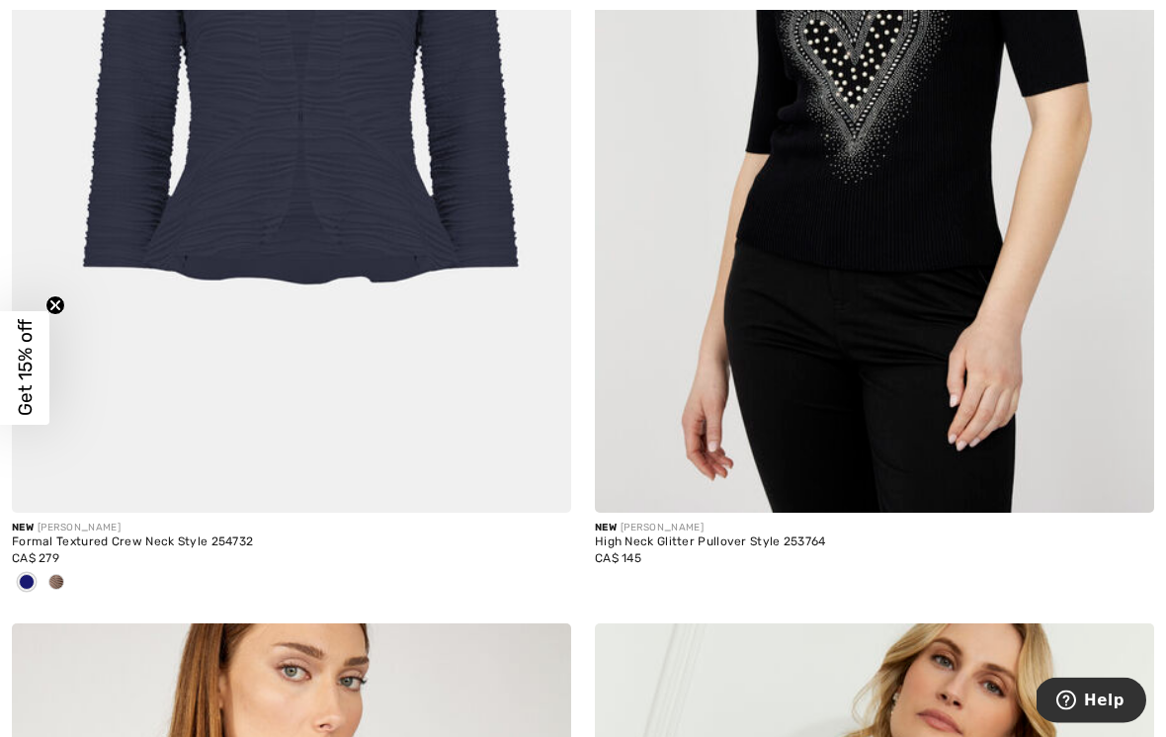
scroll to position [8416, 0]
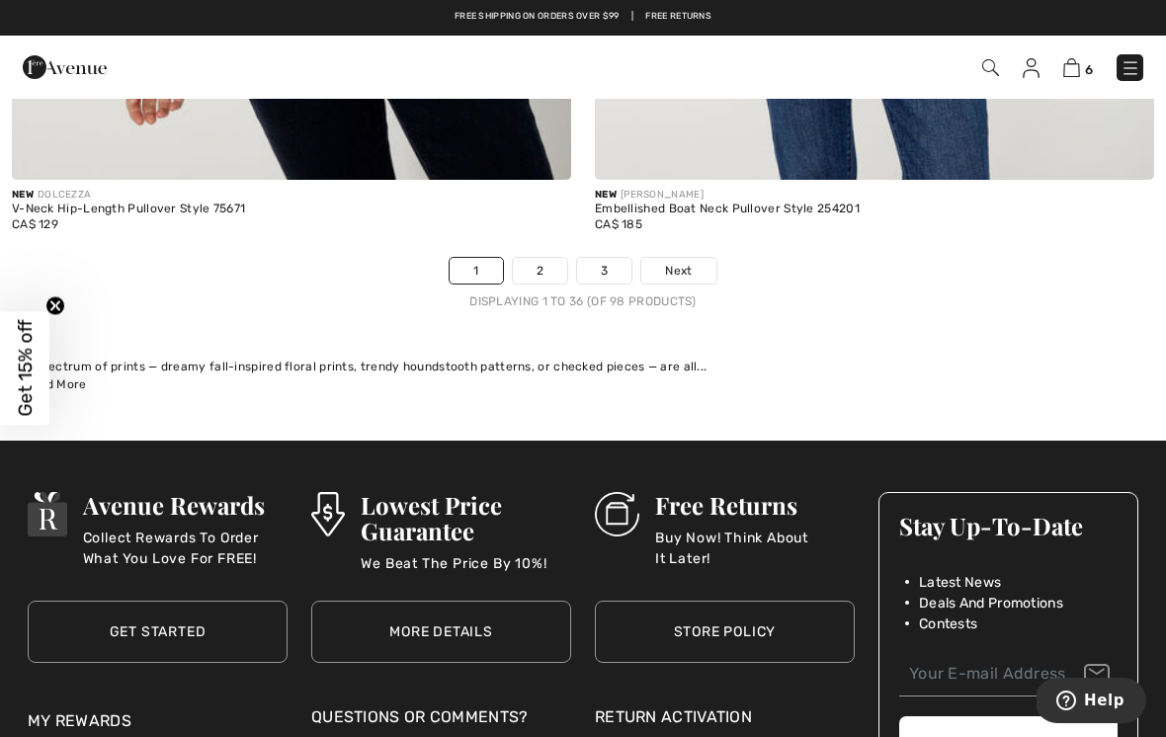
click at [544, 259] on link "2" at bounding box center [540, 271] width 54 height 26
click at [550, 258] on link "2" at bounding box center [540, 271] width 54 height 26
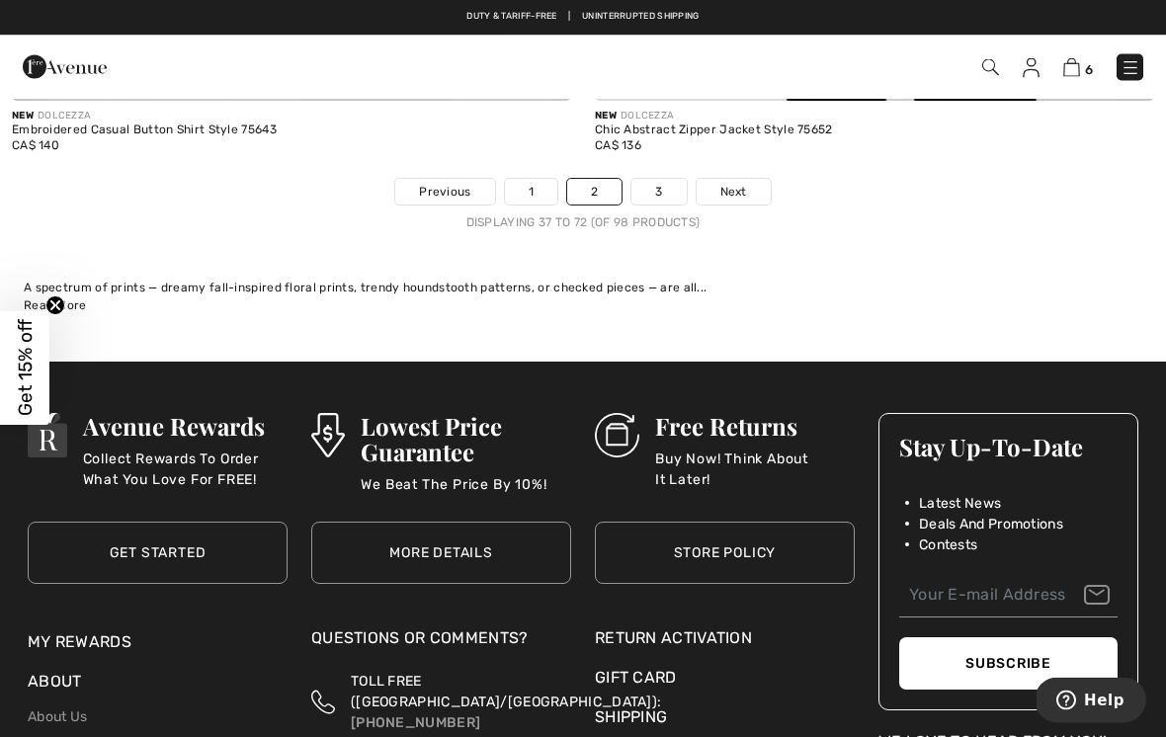
scroll to position [17166, 0]
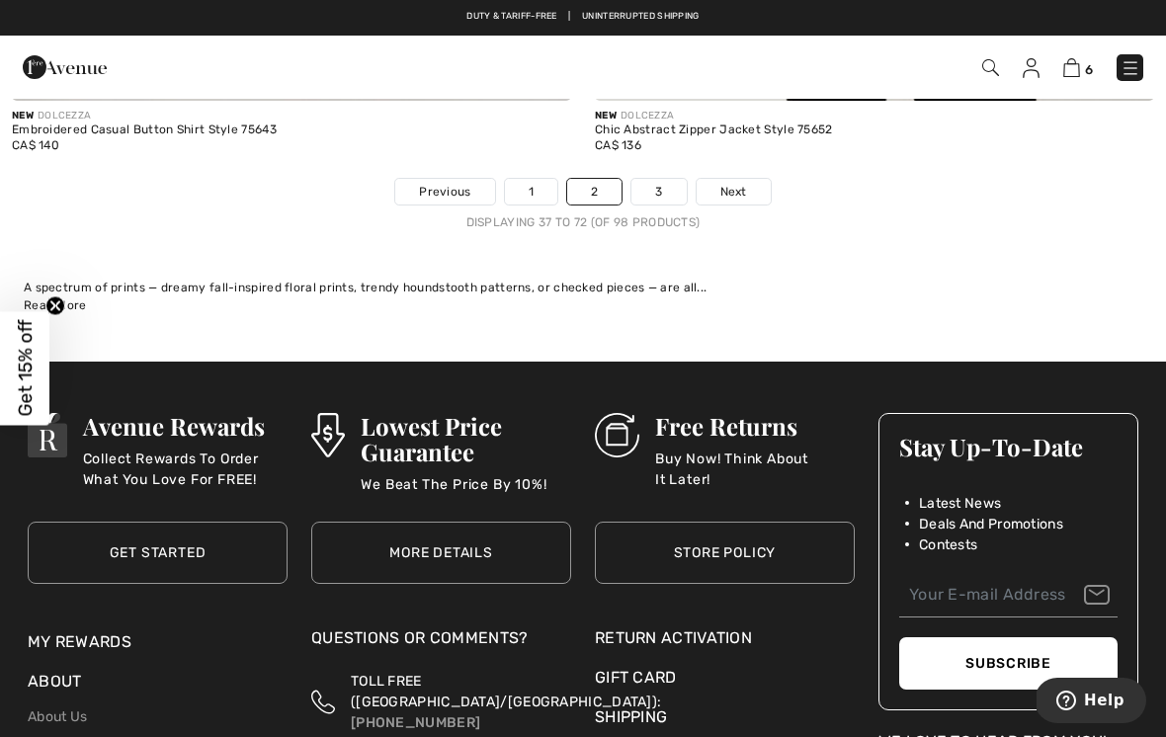
click at [661, 179] on link "3" at bounding box center [658, 192] width 54 height 26
click at [658, 179] on link "3" at bounding box center [658, 192] width 54 height 26
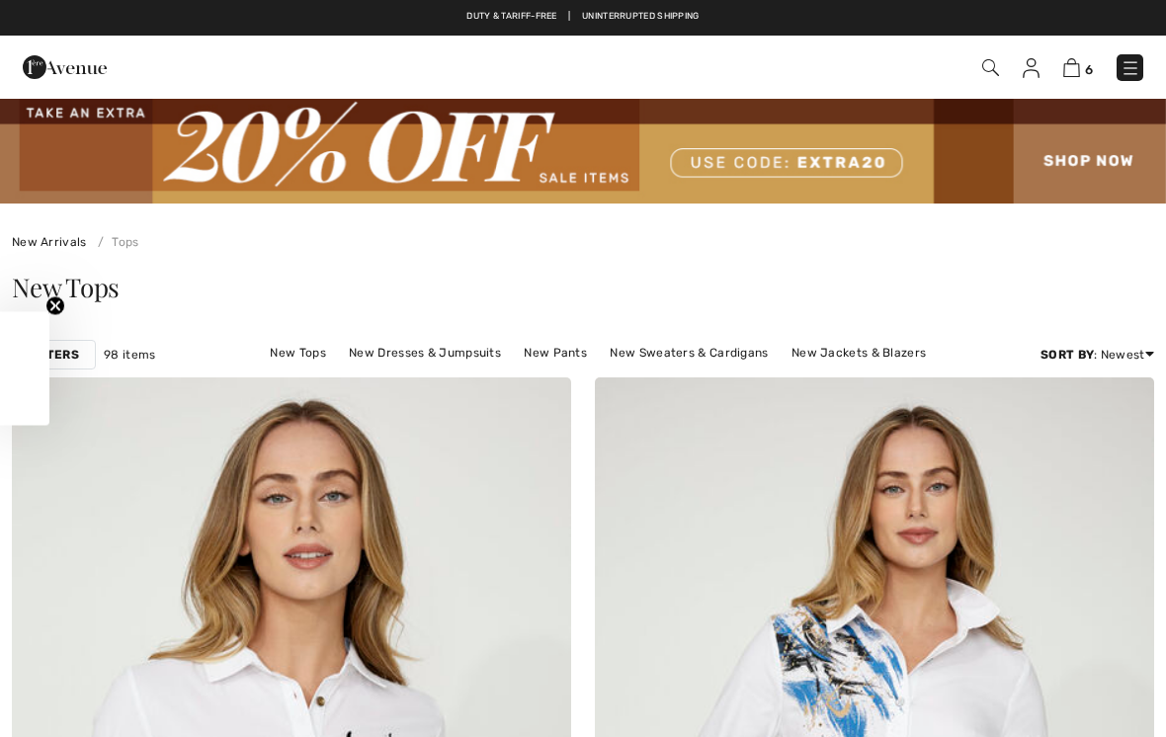
checkbox input "true"
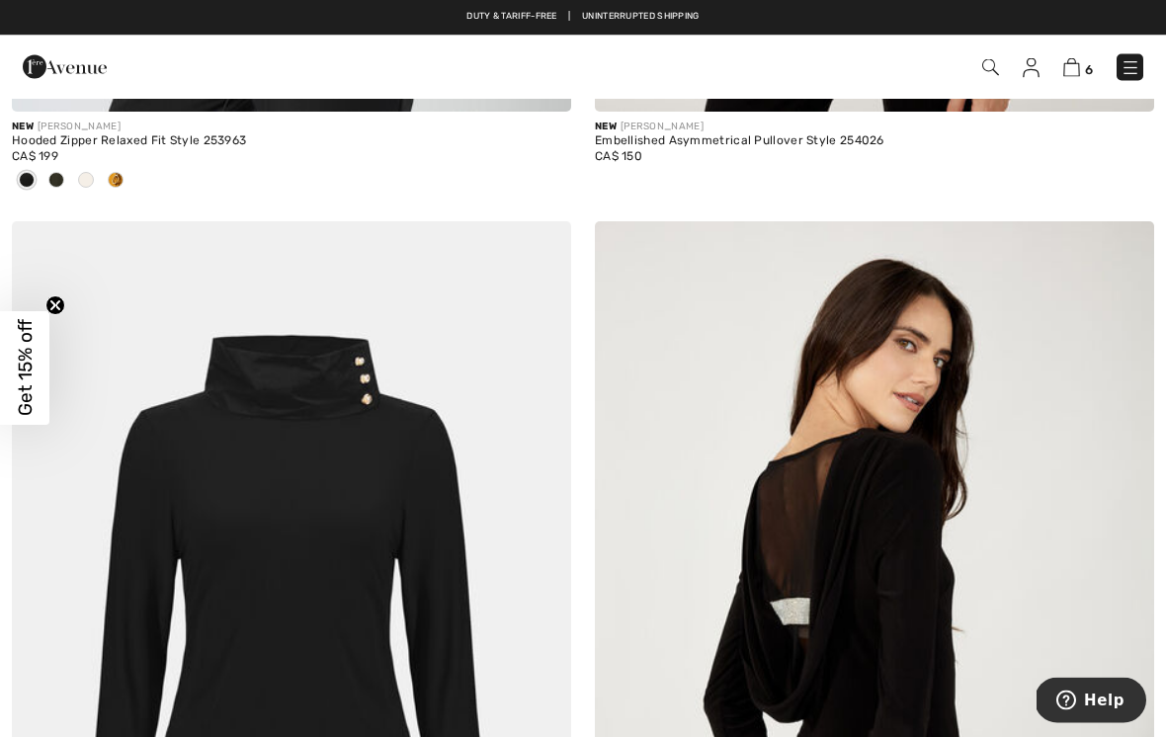
scroll to position [9627, 0]
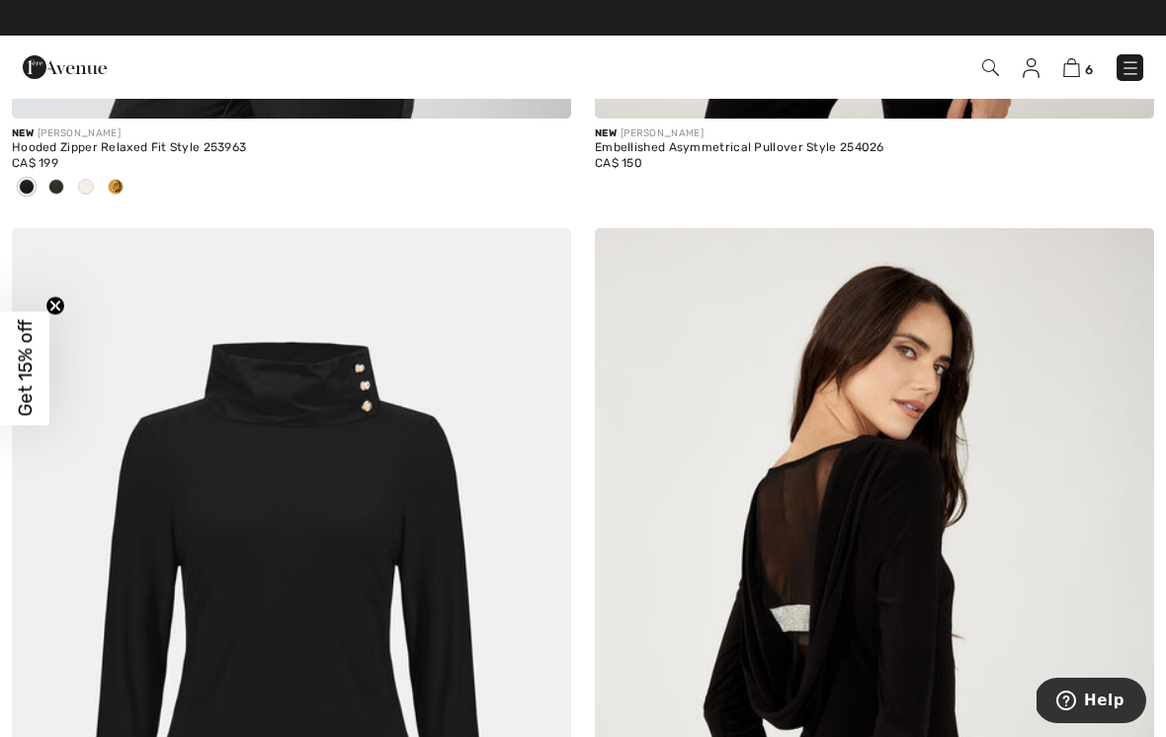
click at [1078, 68] on img at bounding box center [1071, 67] width 17 height 19
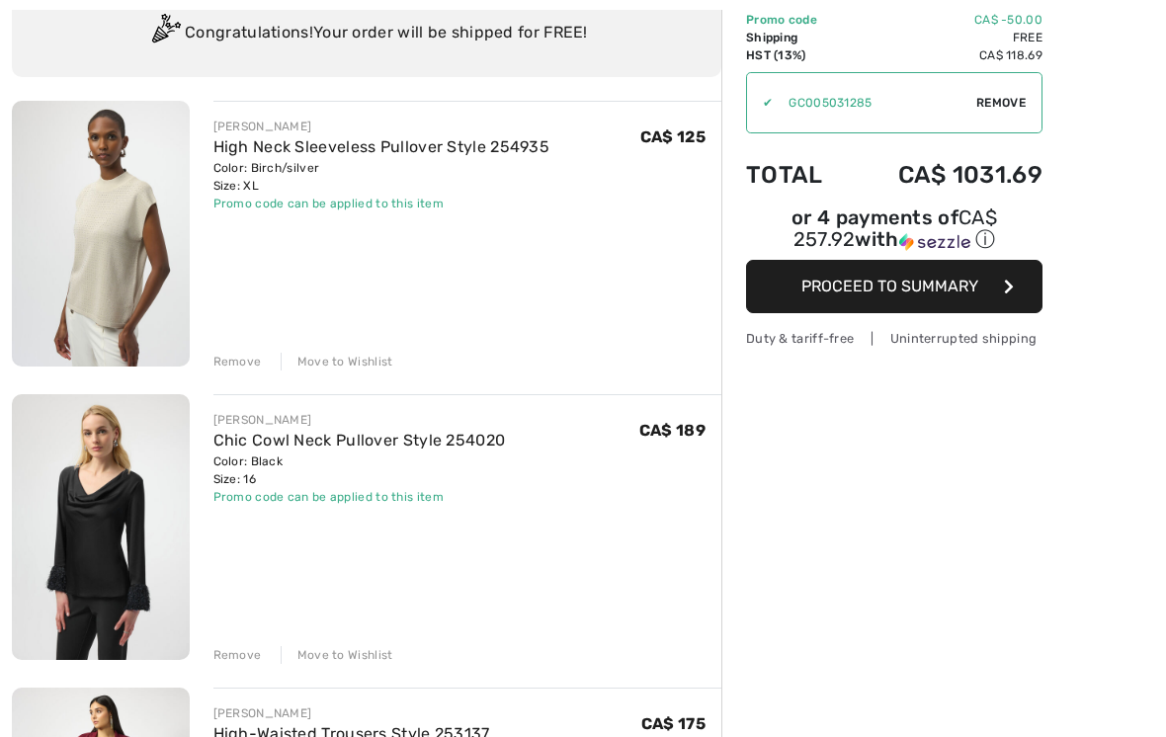
scroll to position [159, 0]
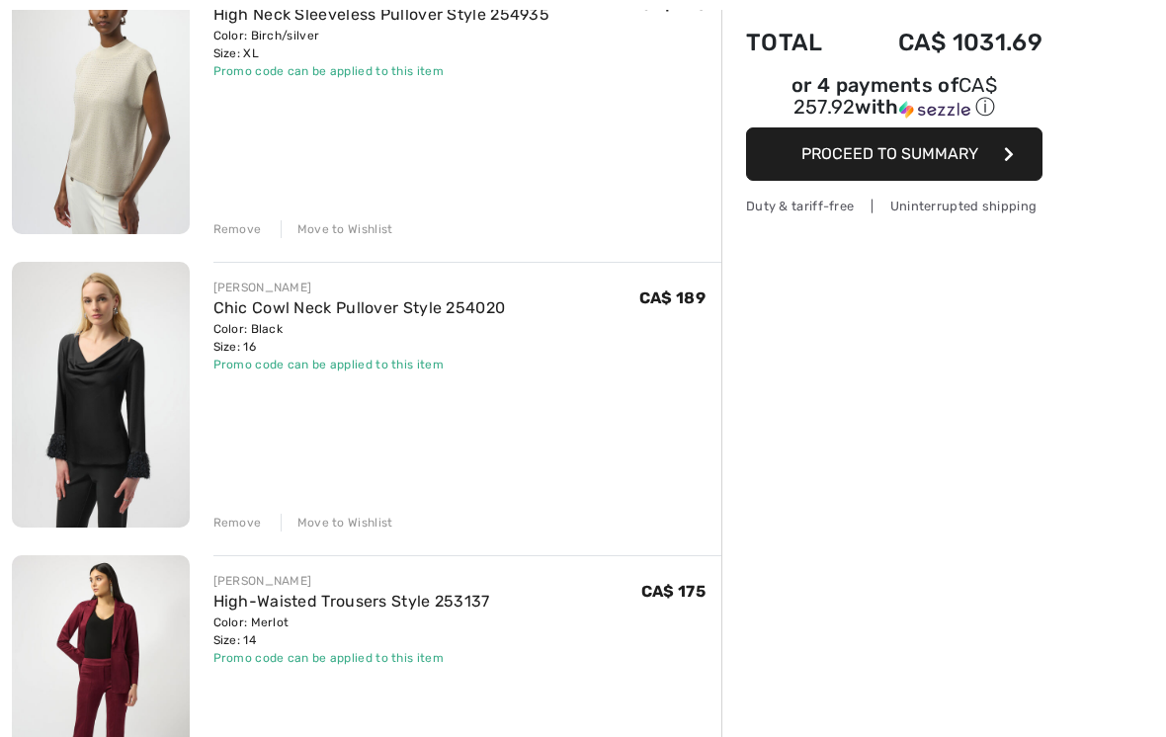
click at [243, 523] on div "Remove" at bounding box center [237, 524] width 48 height 18
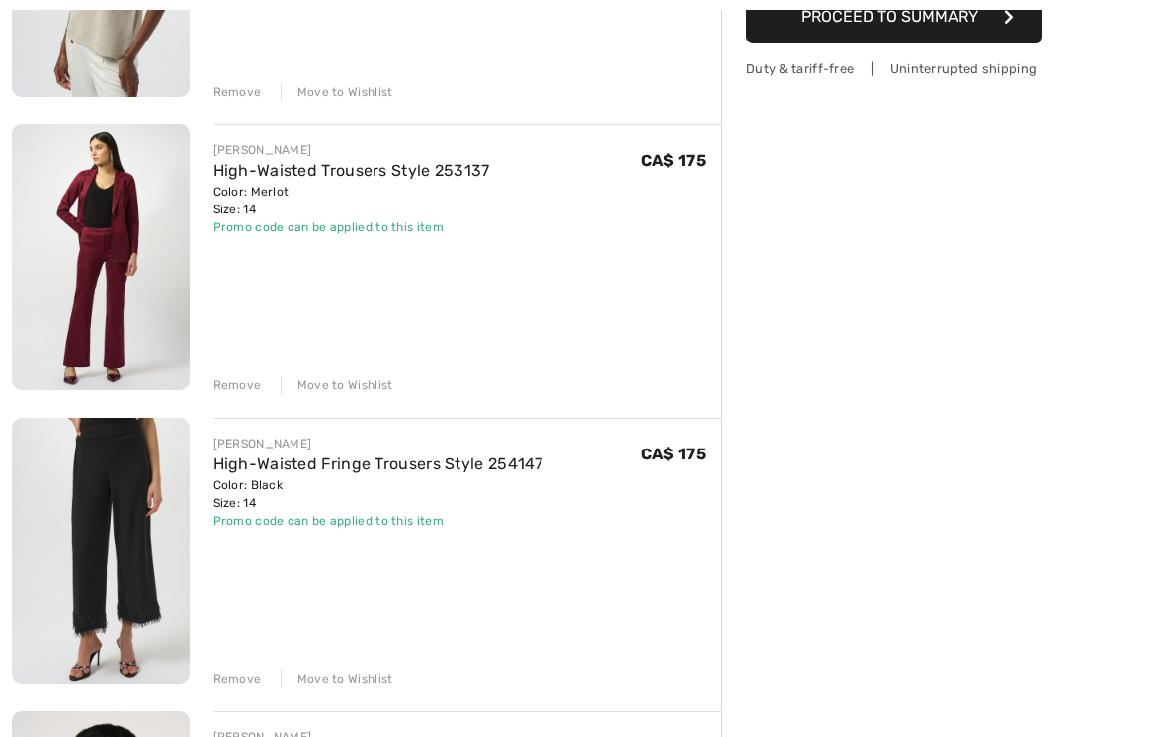
scroll to position [428, 0]
click at [248, 676] on div "Remove" at bounding box center [237, 679] width 48 height 18
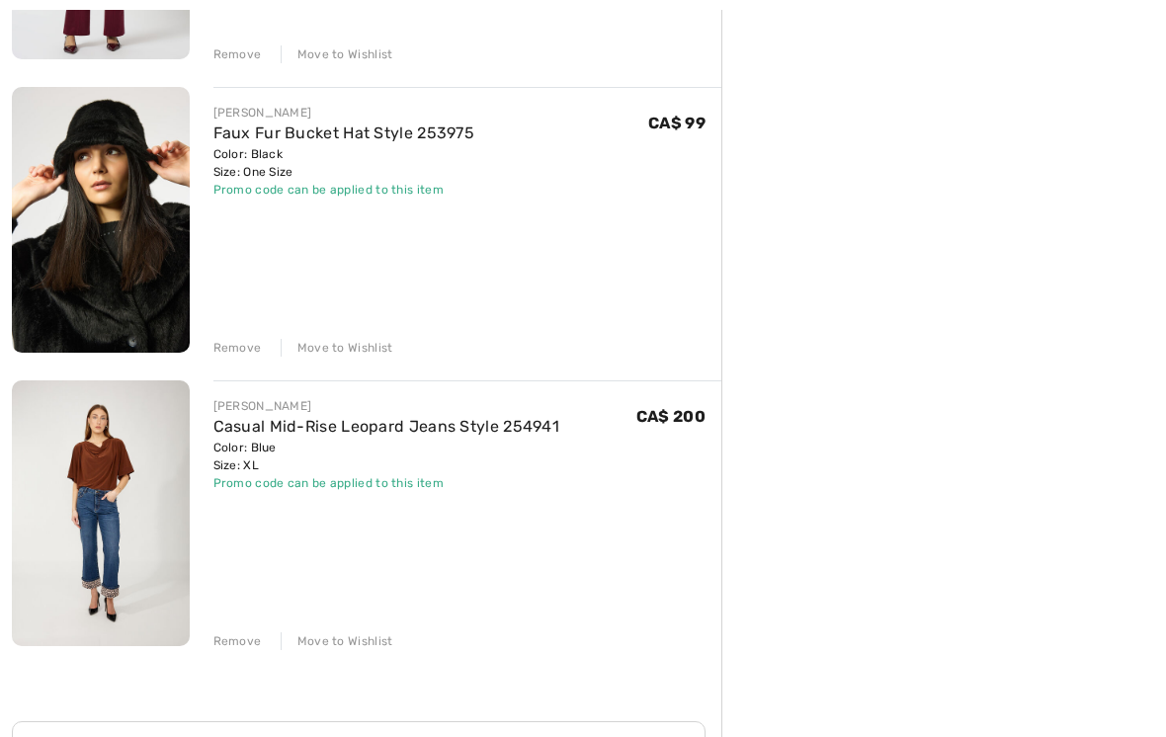
scroll to position [759, 0]
click at [243, 646] on div "Remove" at bounding box center [237, 641] width 48 height 18
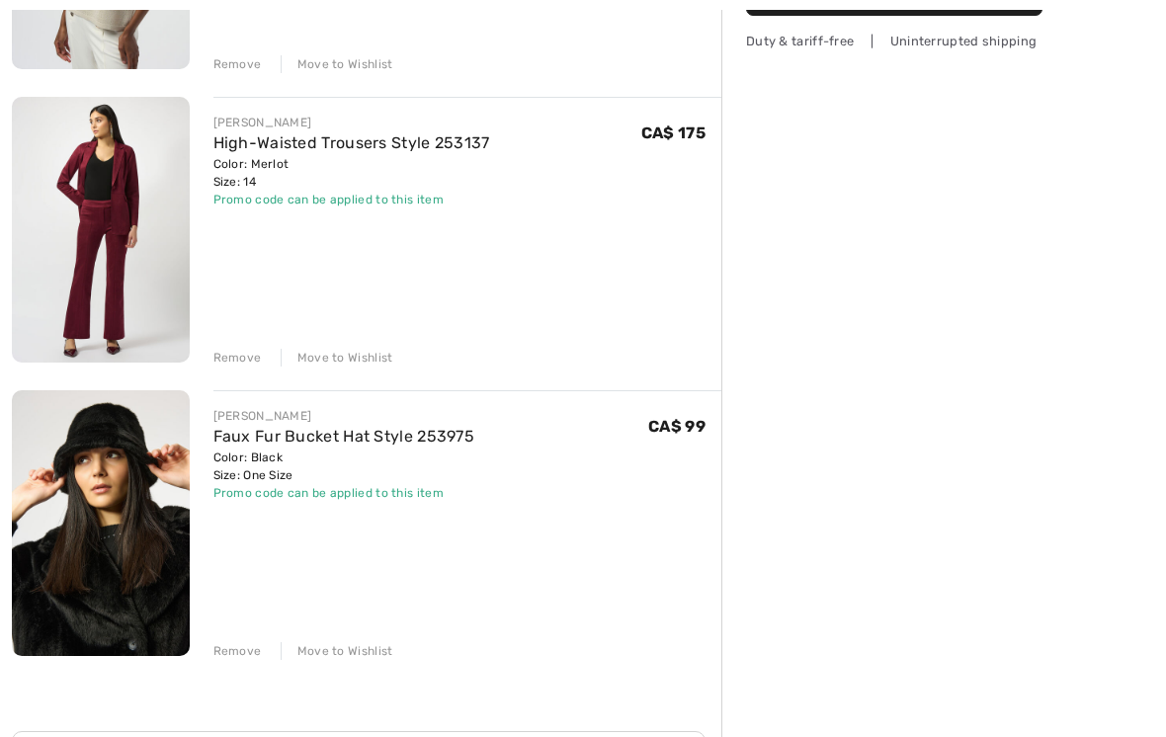
scroll to position [459, 0]
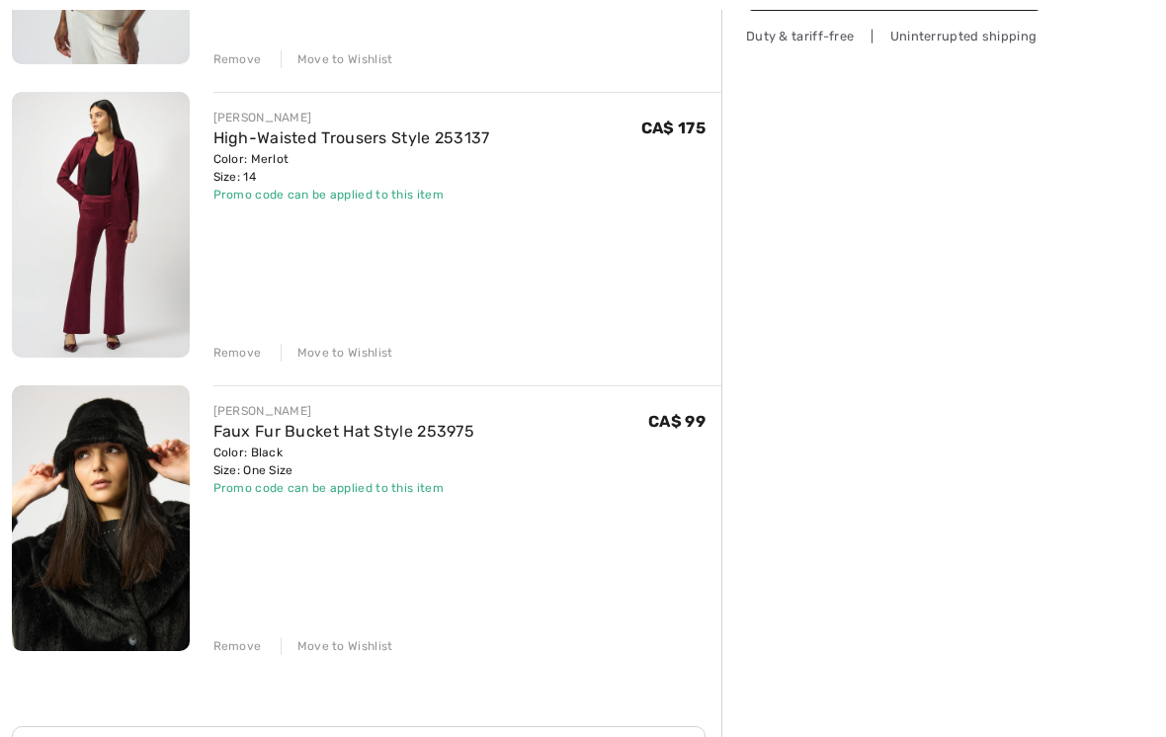
click at [235, 655] on div "[PERSON_NAME] High Neck Sleeveless Pullover Style 254935 Color: Birch/silver Si…" at bounding box center [366, 489] width 709 height 1380
click at [235, 364] on div "[PERSON_NAME] High Neck Sleeveless Pullover Style 254935 Color: Birch/silver Si…" at bounding box center [366, 489] width 709 height 1380
click at [241, 342] on div "Remove Move to Wishlist" at bounding box center [467, 351] width 509 height 22
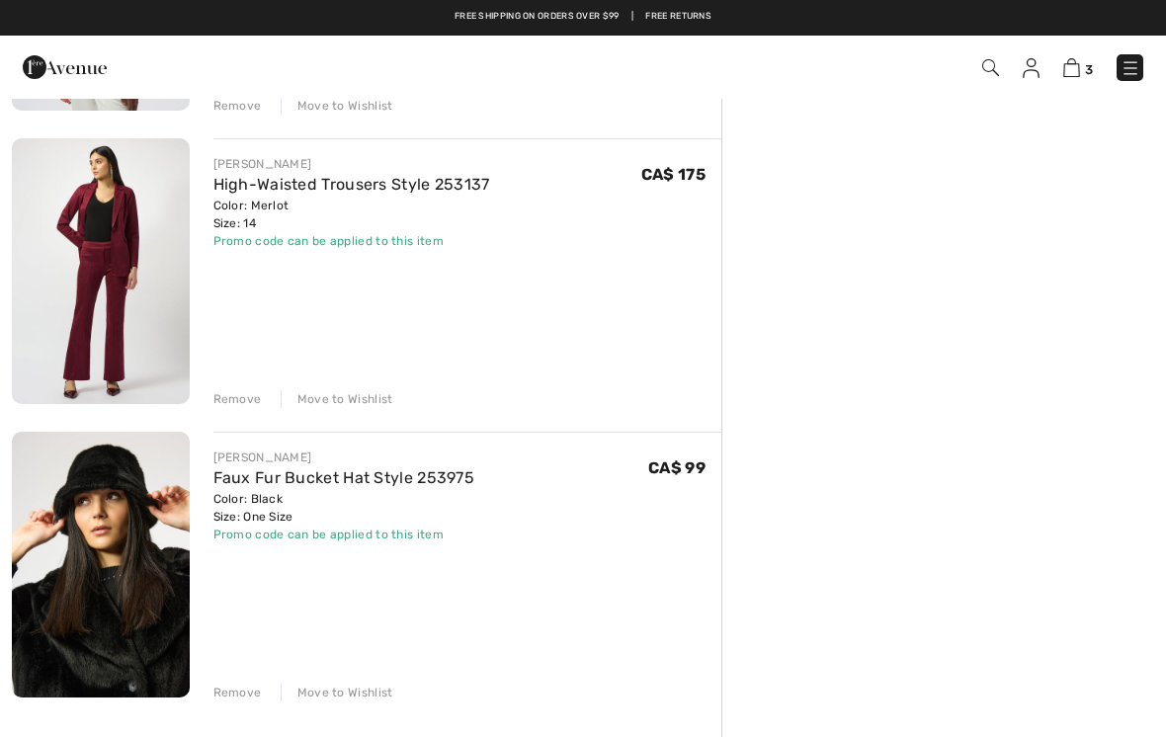
scroll to position [387, 0]
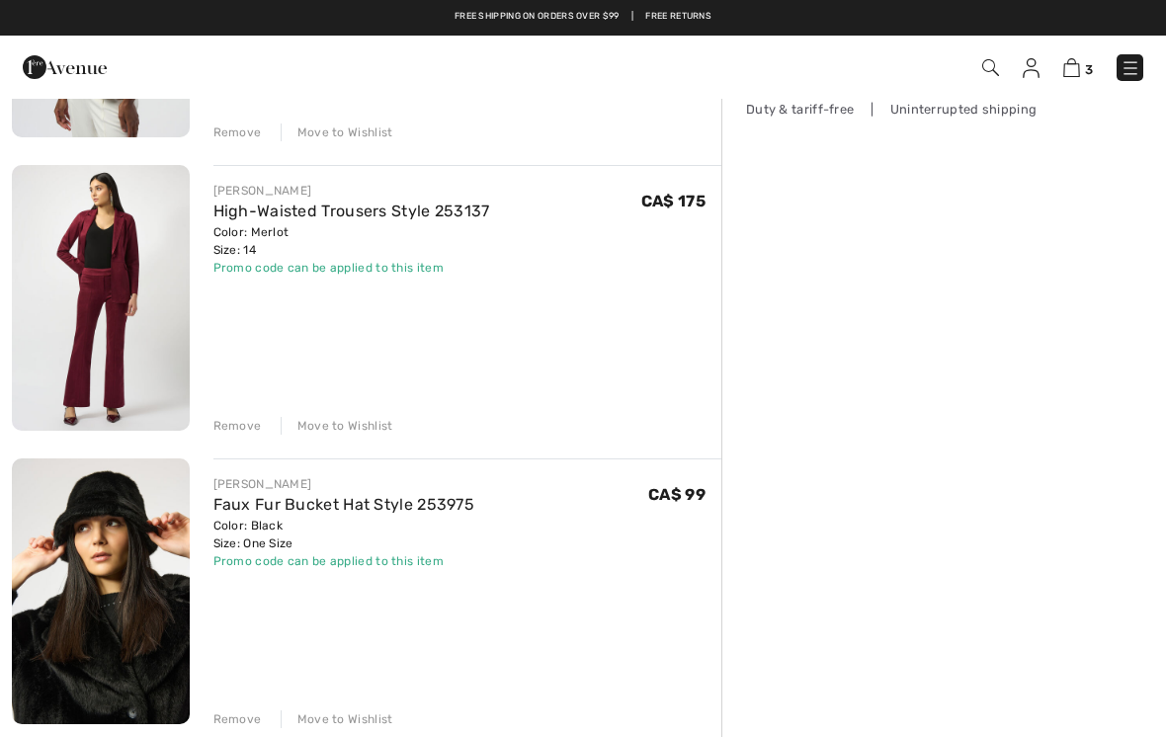
click at [254, 430] on div "Remove" at bounding box center [237, 426] width 48 height 18
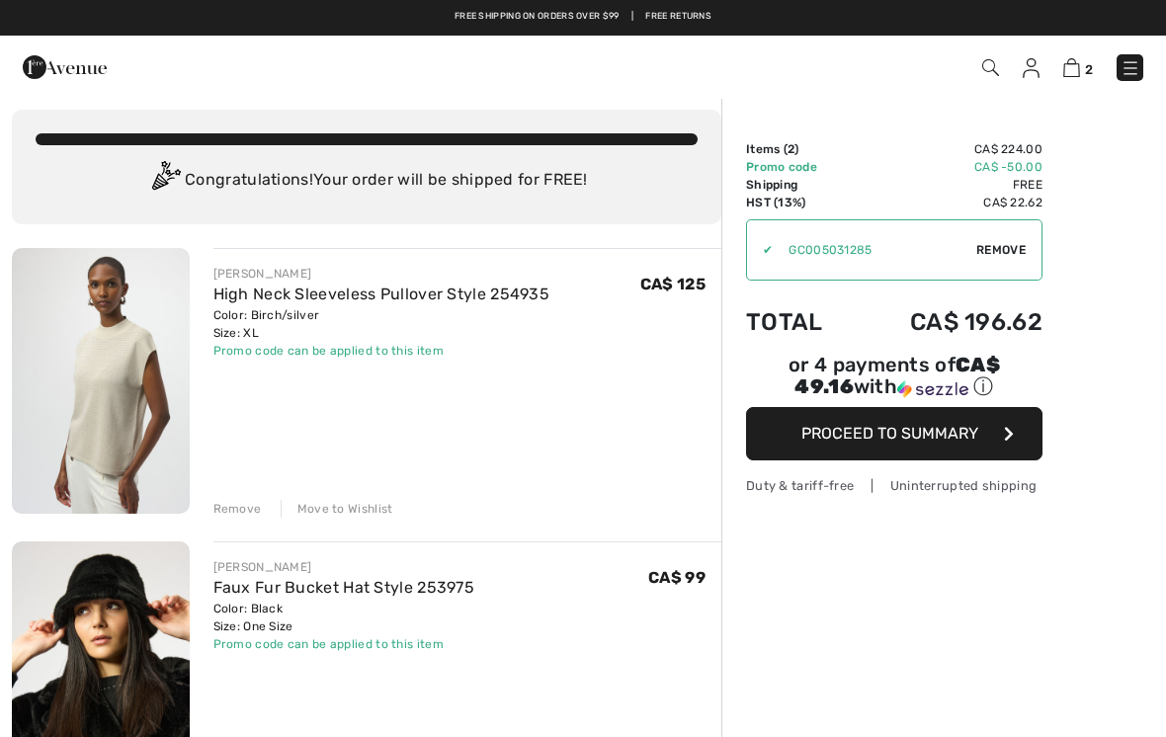
scroll to position [0, 0]
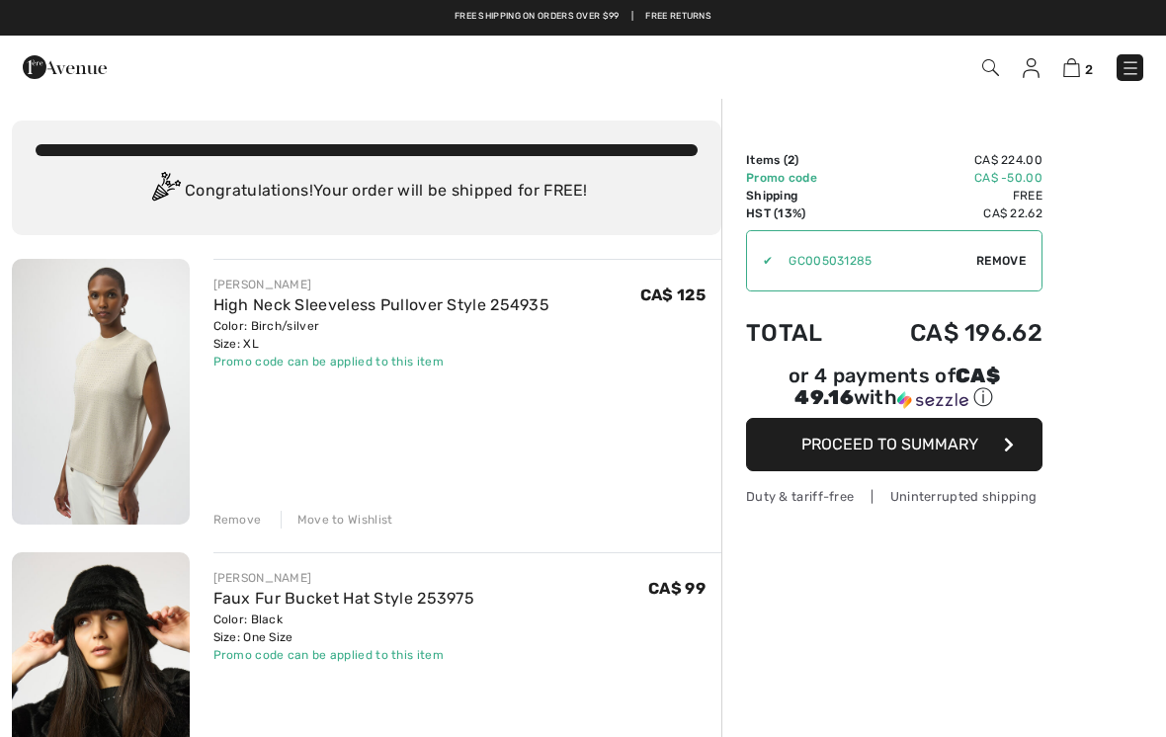
click at [243, 525] on div "Remove" at bounding box center [237, 520] width 48 height 18
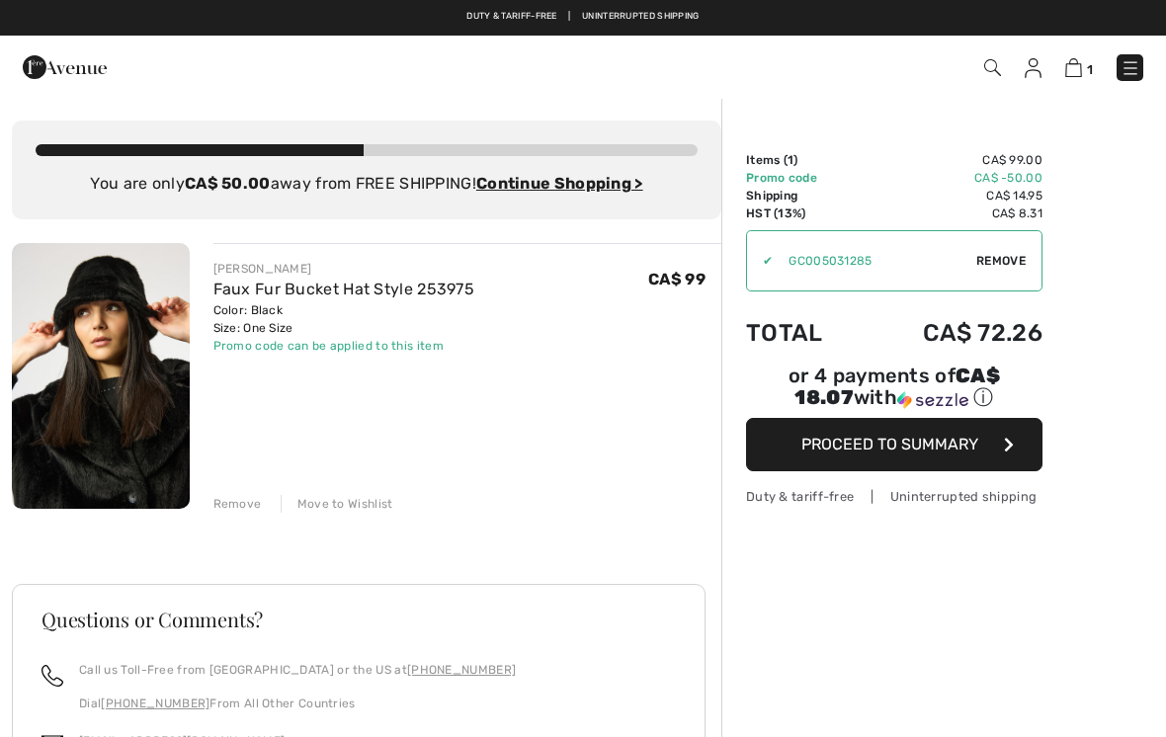
click at [236, 501] on div "Remove" at bounding box center [237, 504] width 48 height 18
